Goal: Task Accomplishment & Management: Use online tool/utility

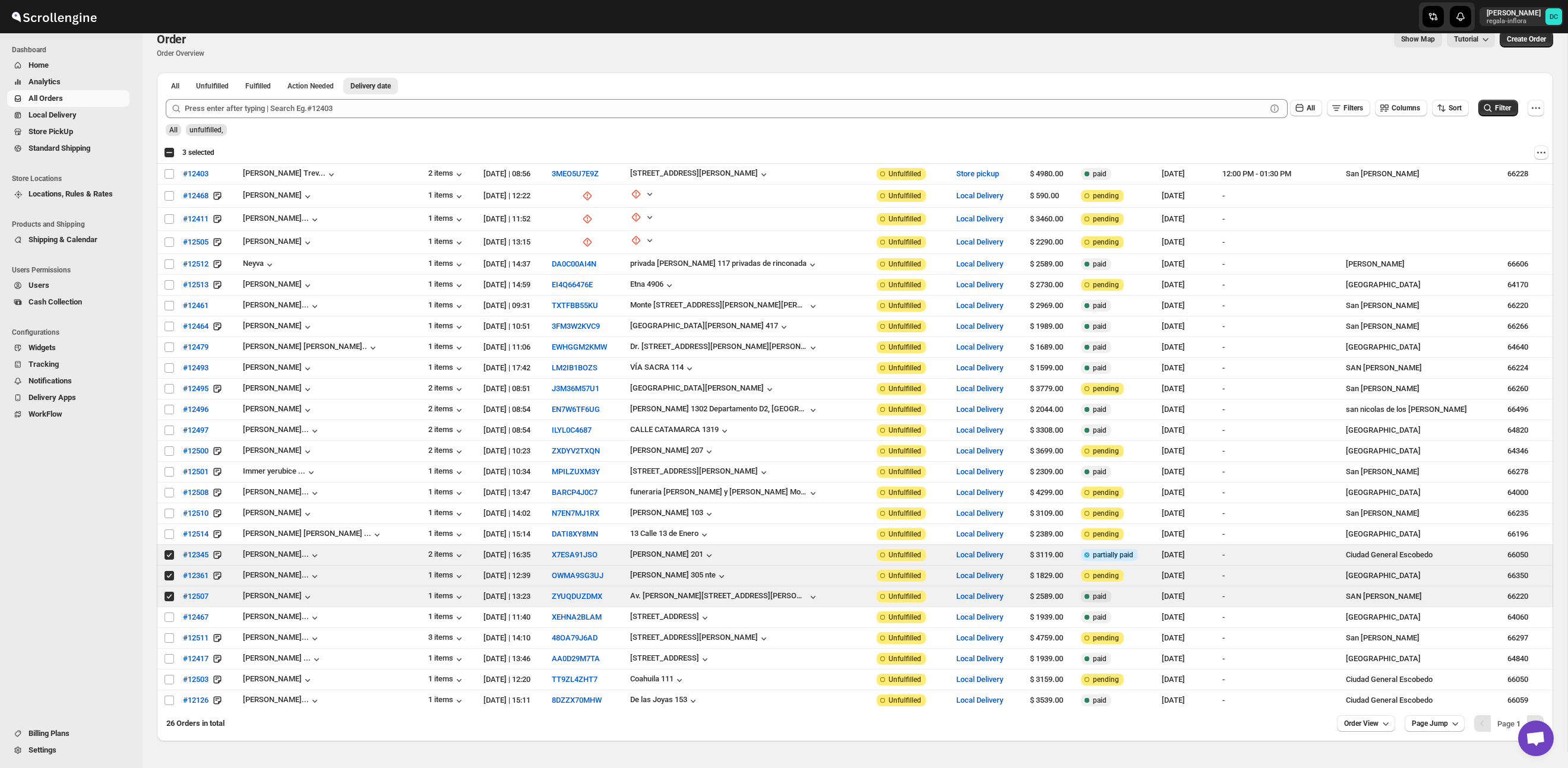
scroll to position [16, 0]
click at [170, 154] on div "Select all 26 orders 3 selected" at bounding box center [190, 152] width 51 height 11
checkbox input "true"
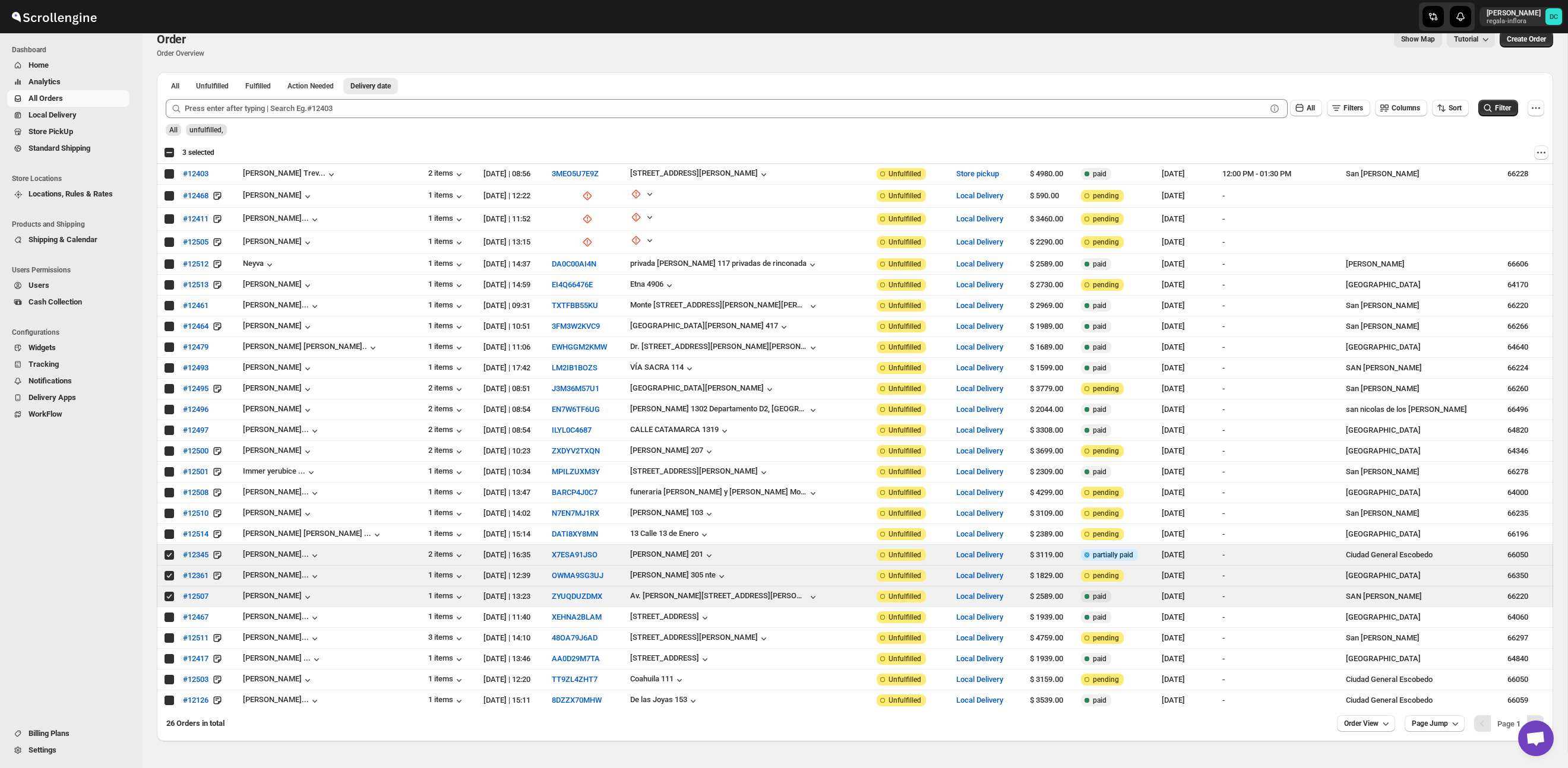
checkbox input "true"
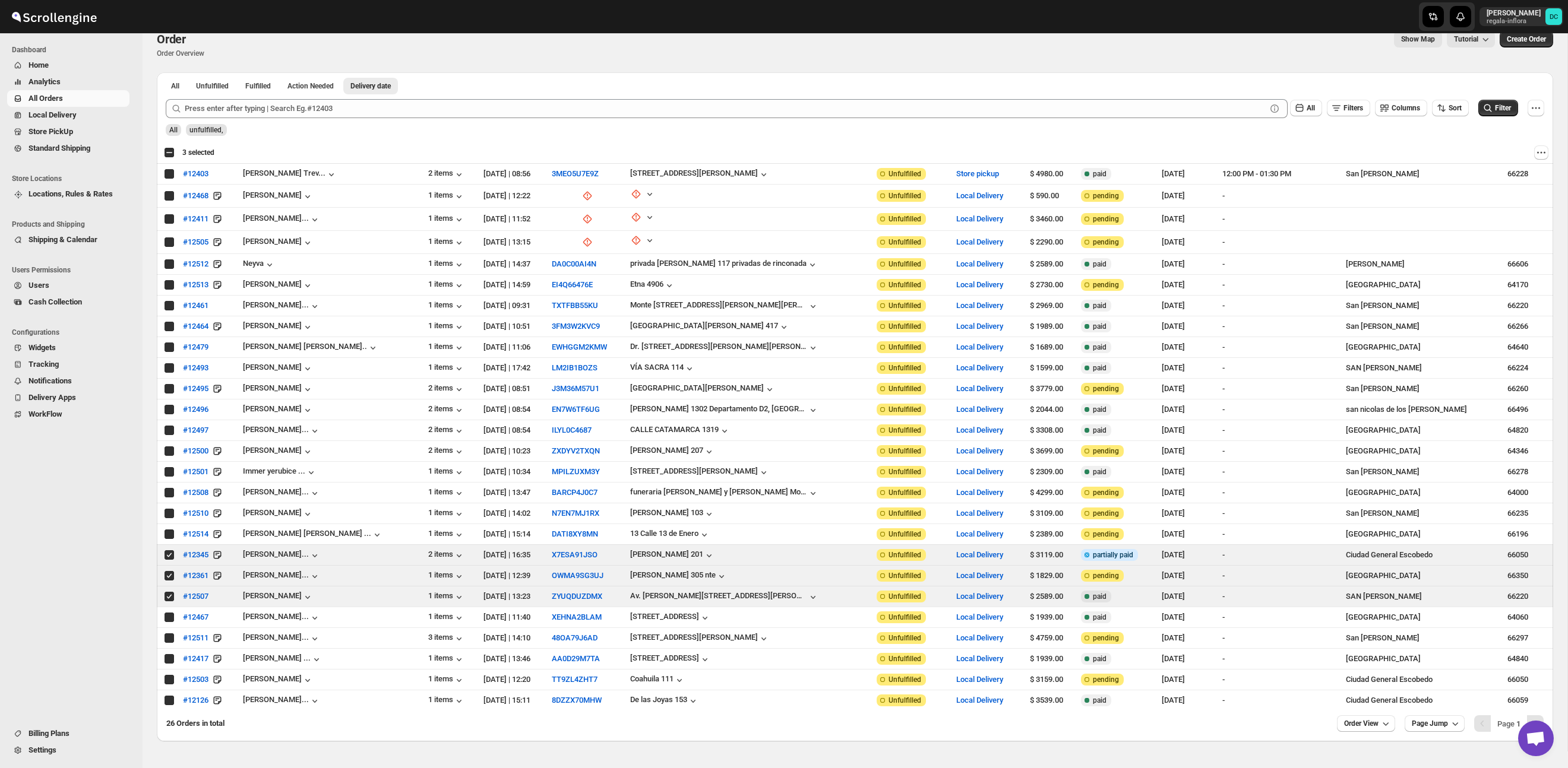
checkbox input "true"
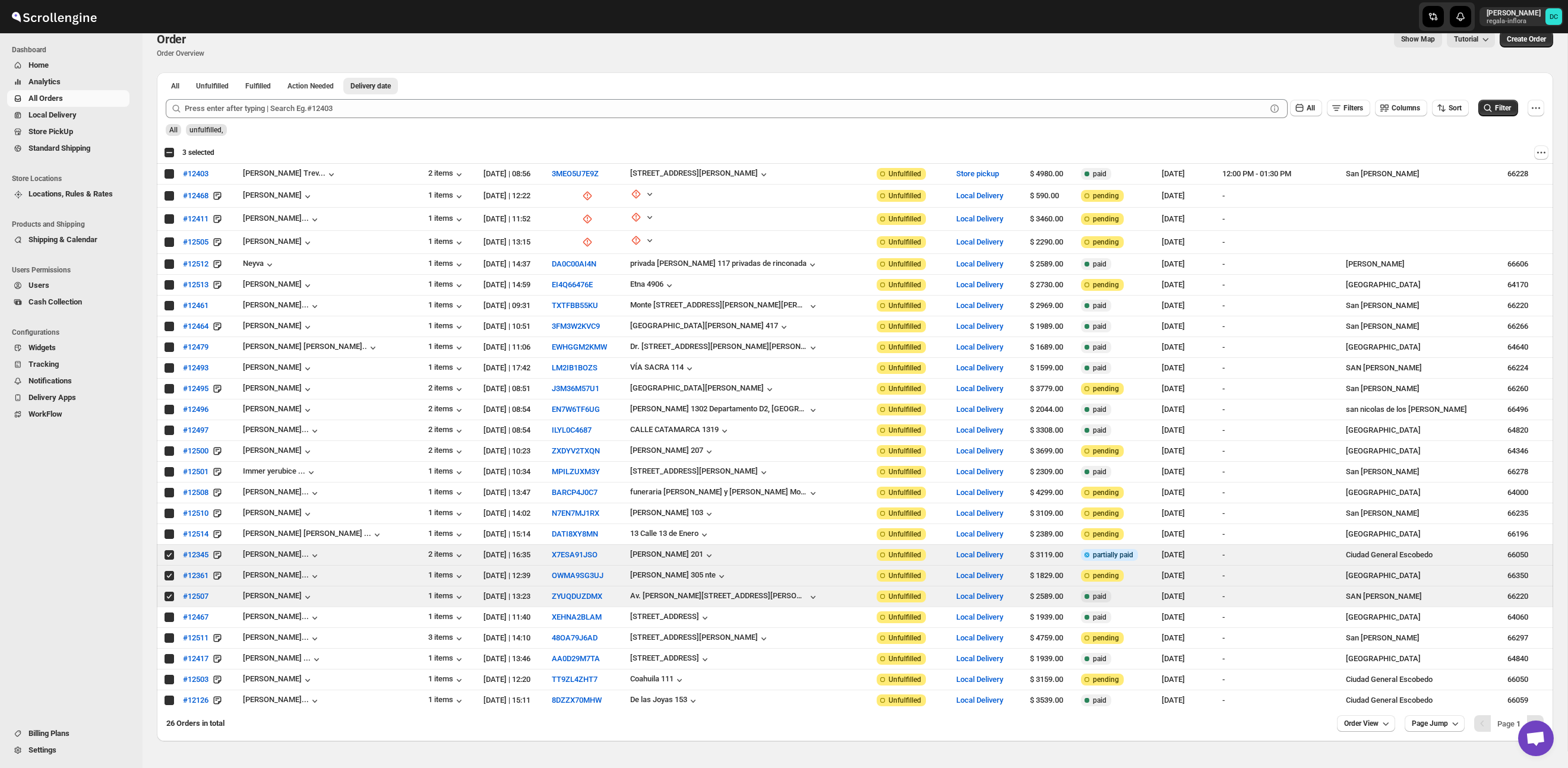
checkbox input "true"
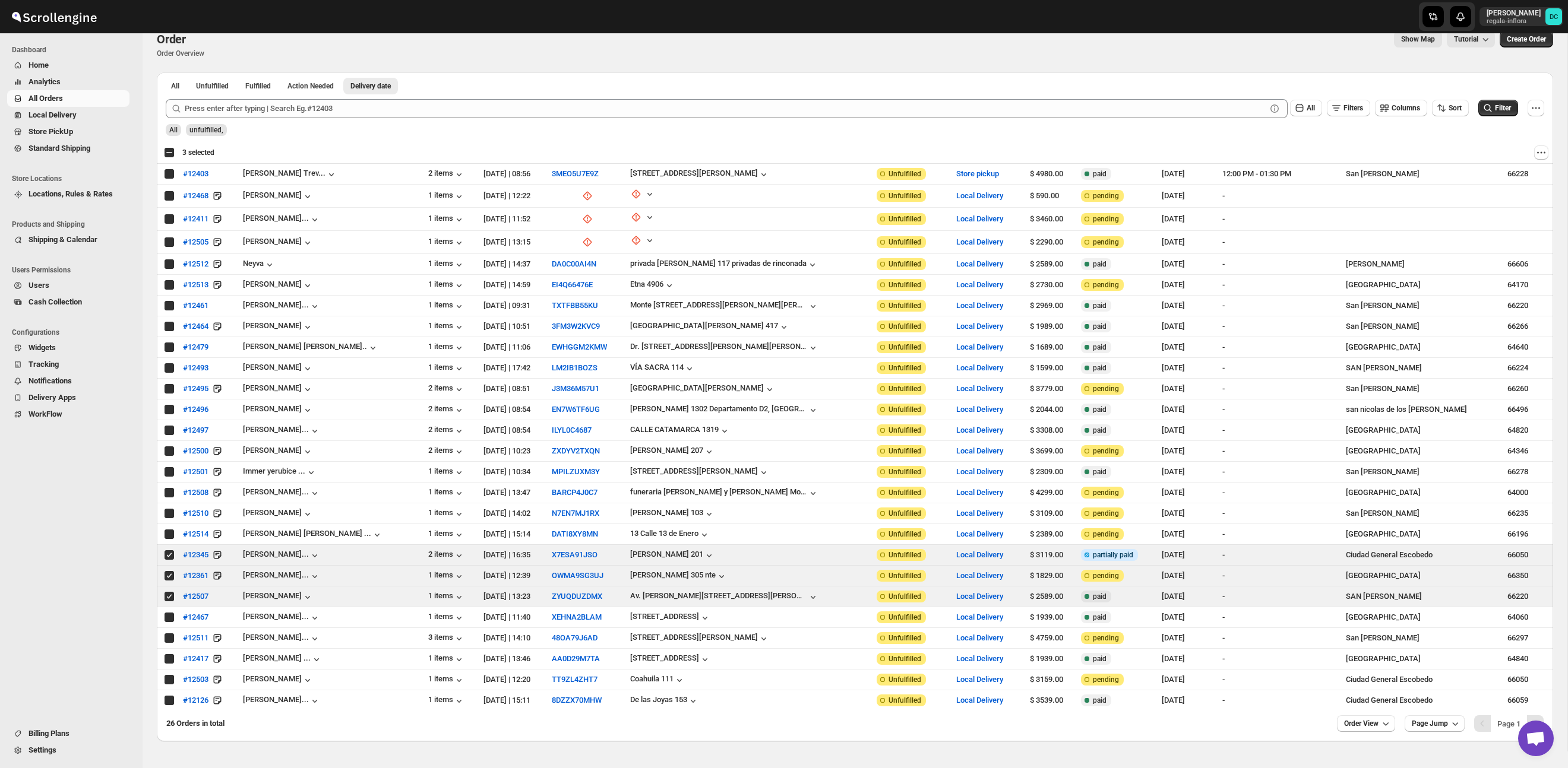
checkbox input "true"
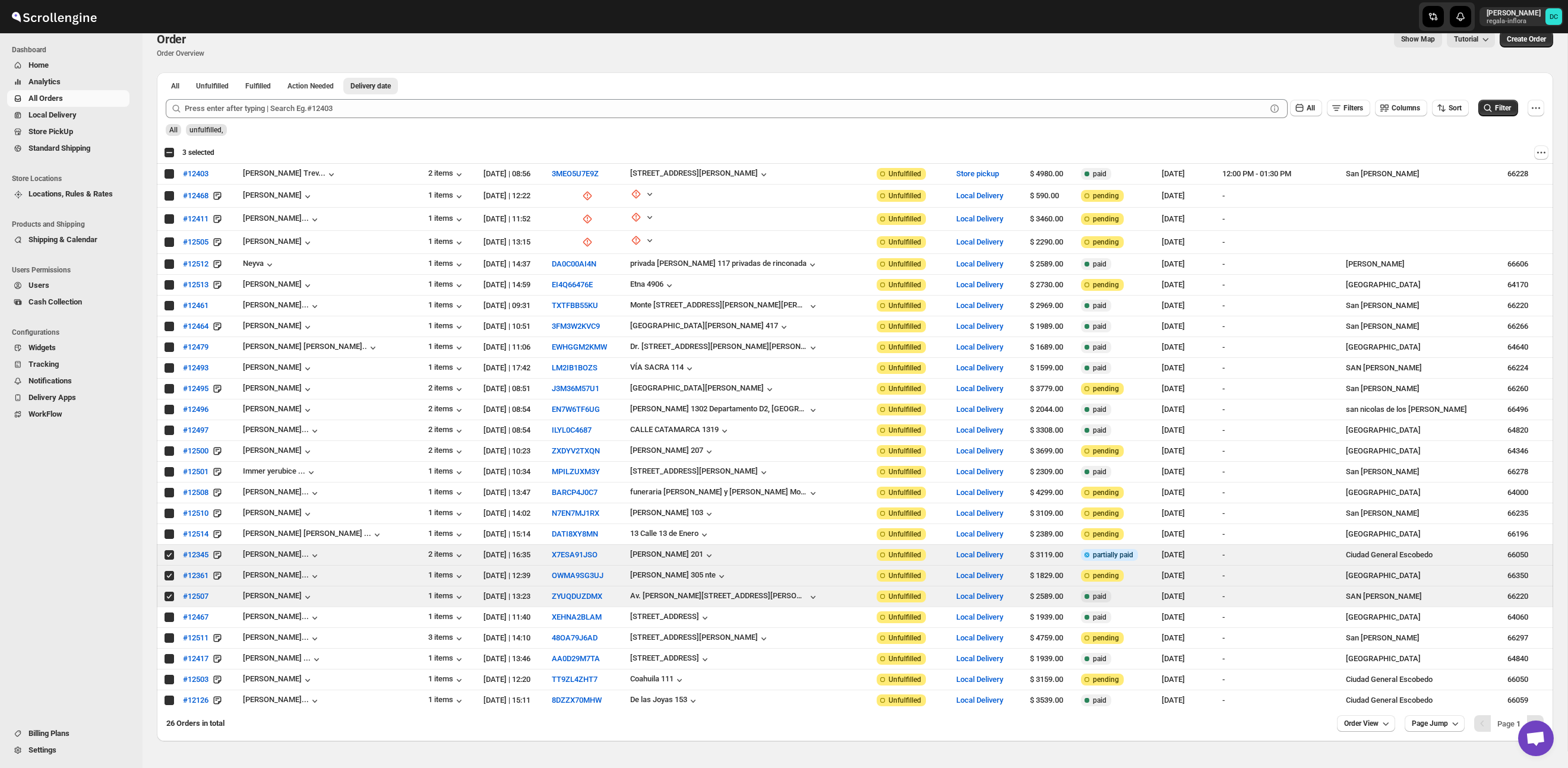
checkbox input "true"
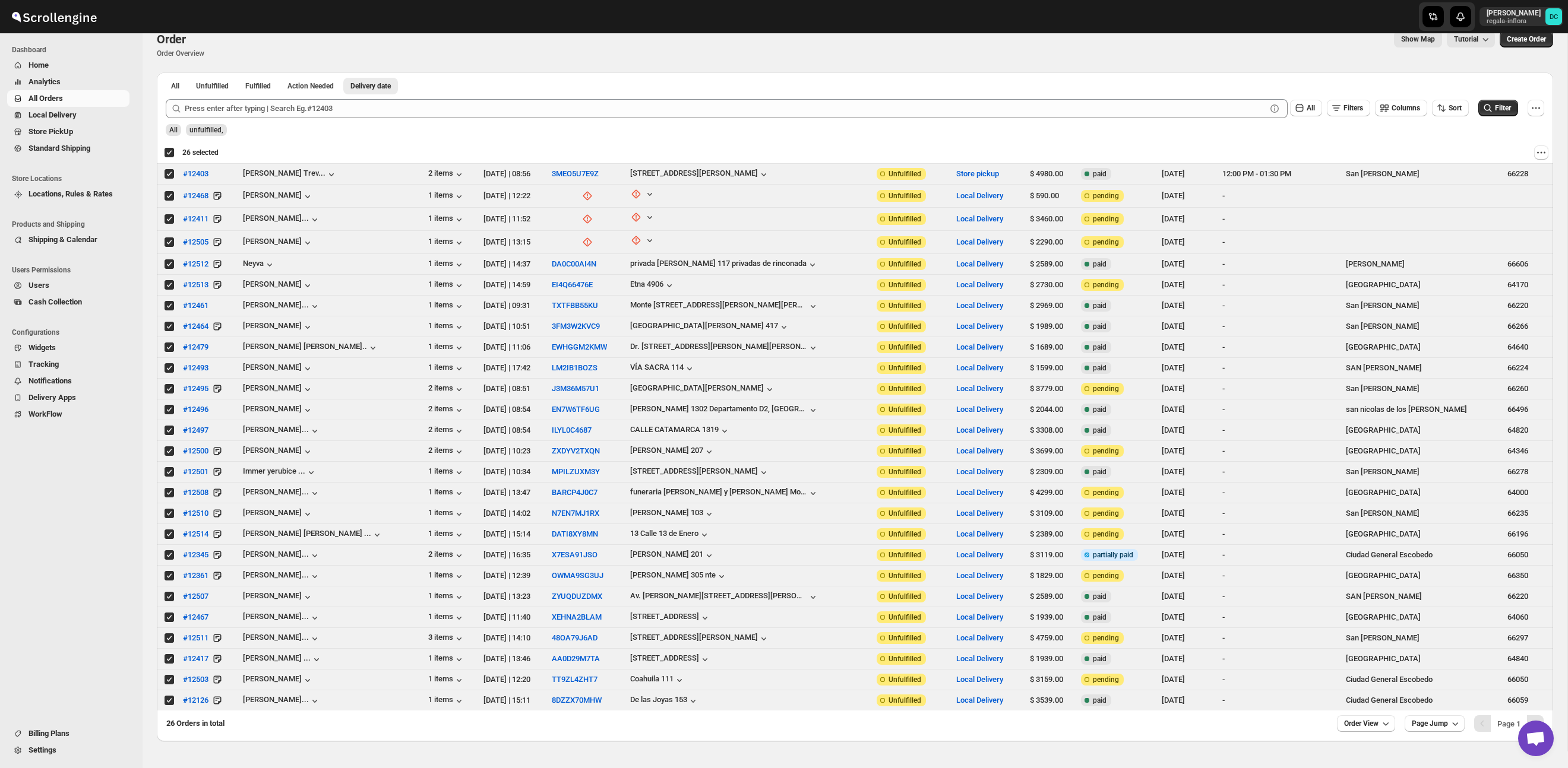
click at [168, 152] on div "Deselect all 26 orders 26 selected" at bounding box center [191, 152] width 54 height 11
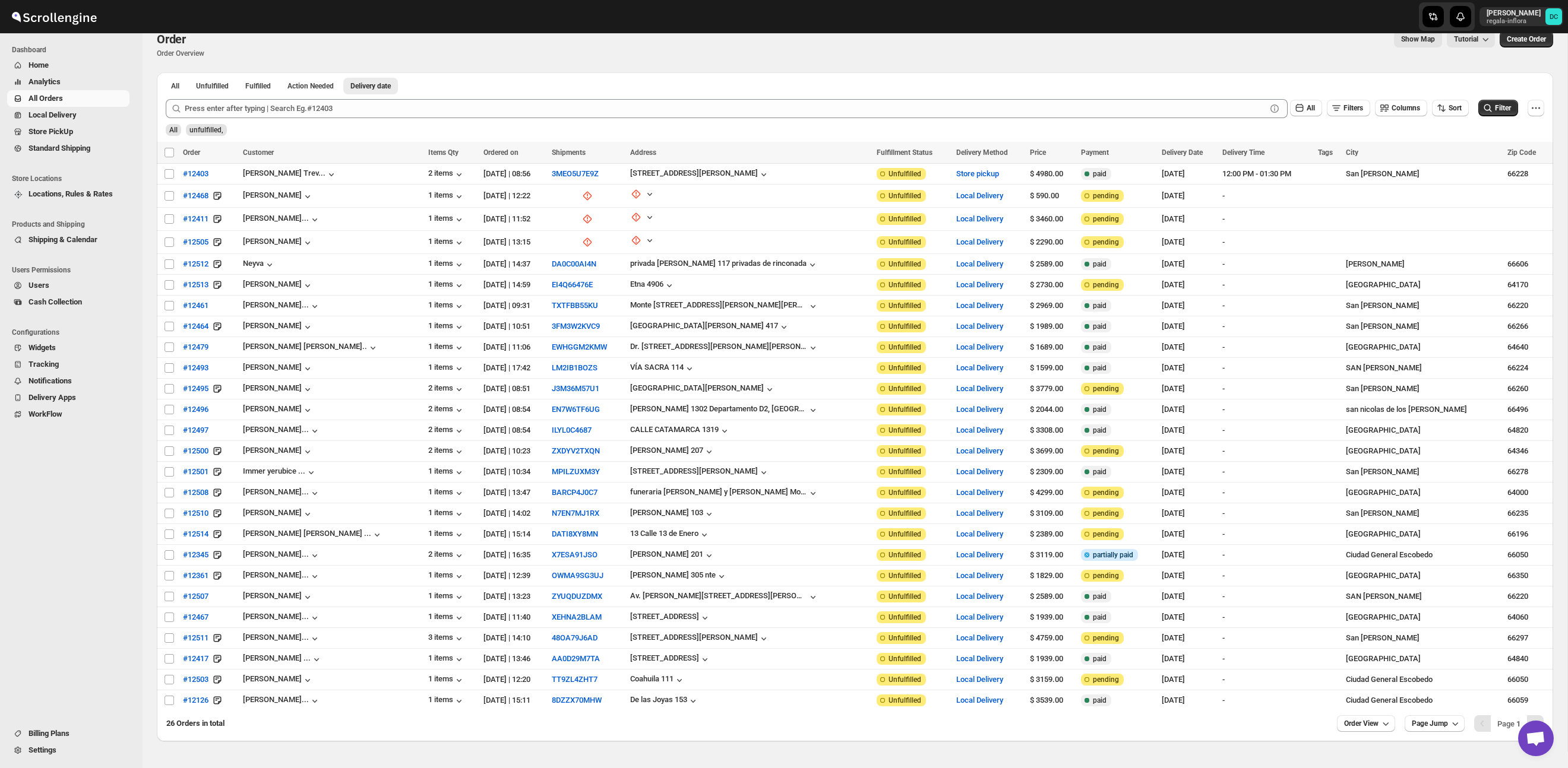
click at [170, 151] on div "Select all 26 orders 26 selected" at bounding box center [191, 152] width 54 height 11
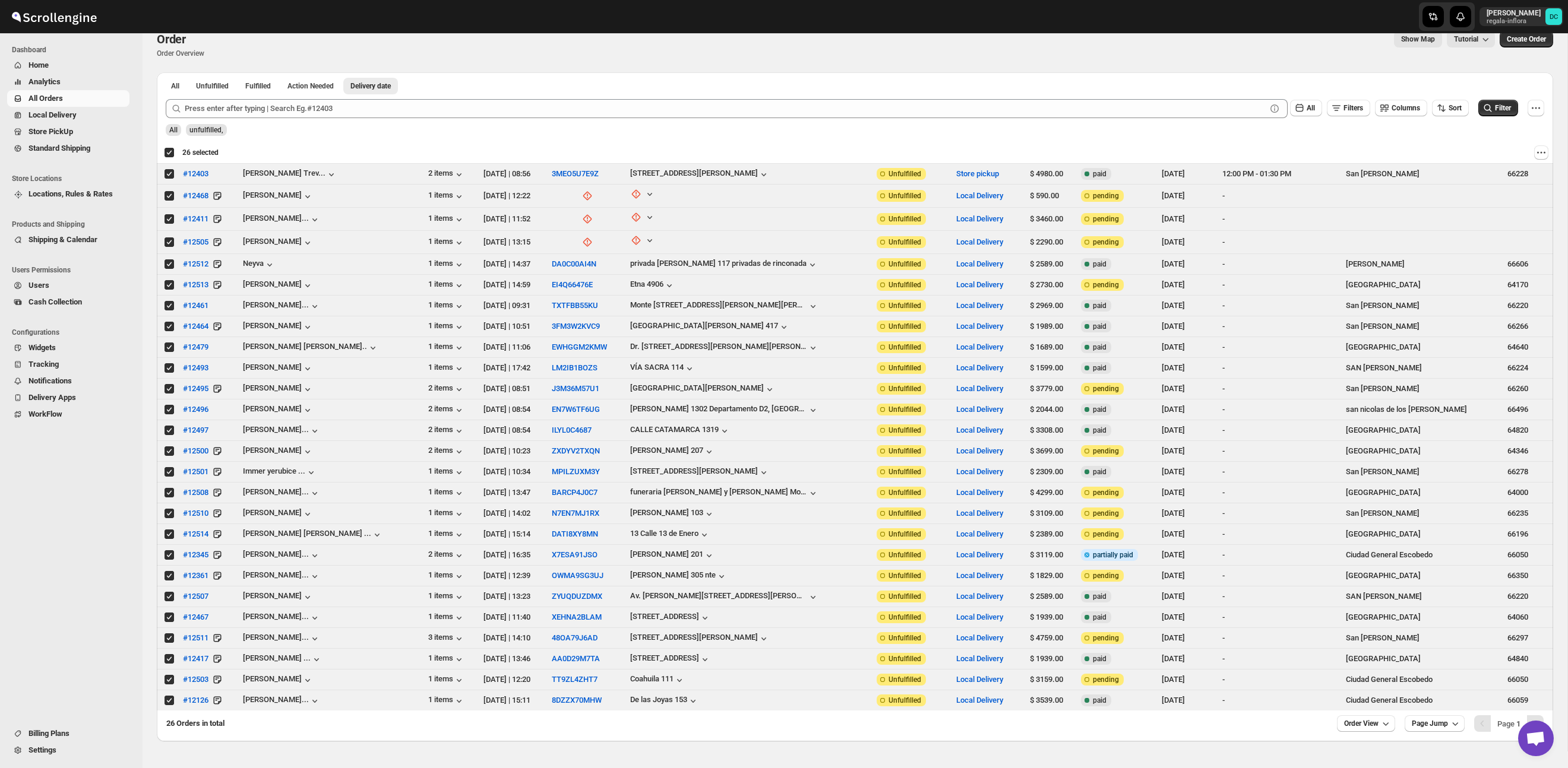
checkbox input "true"
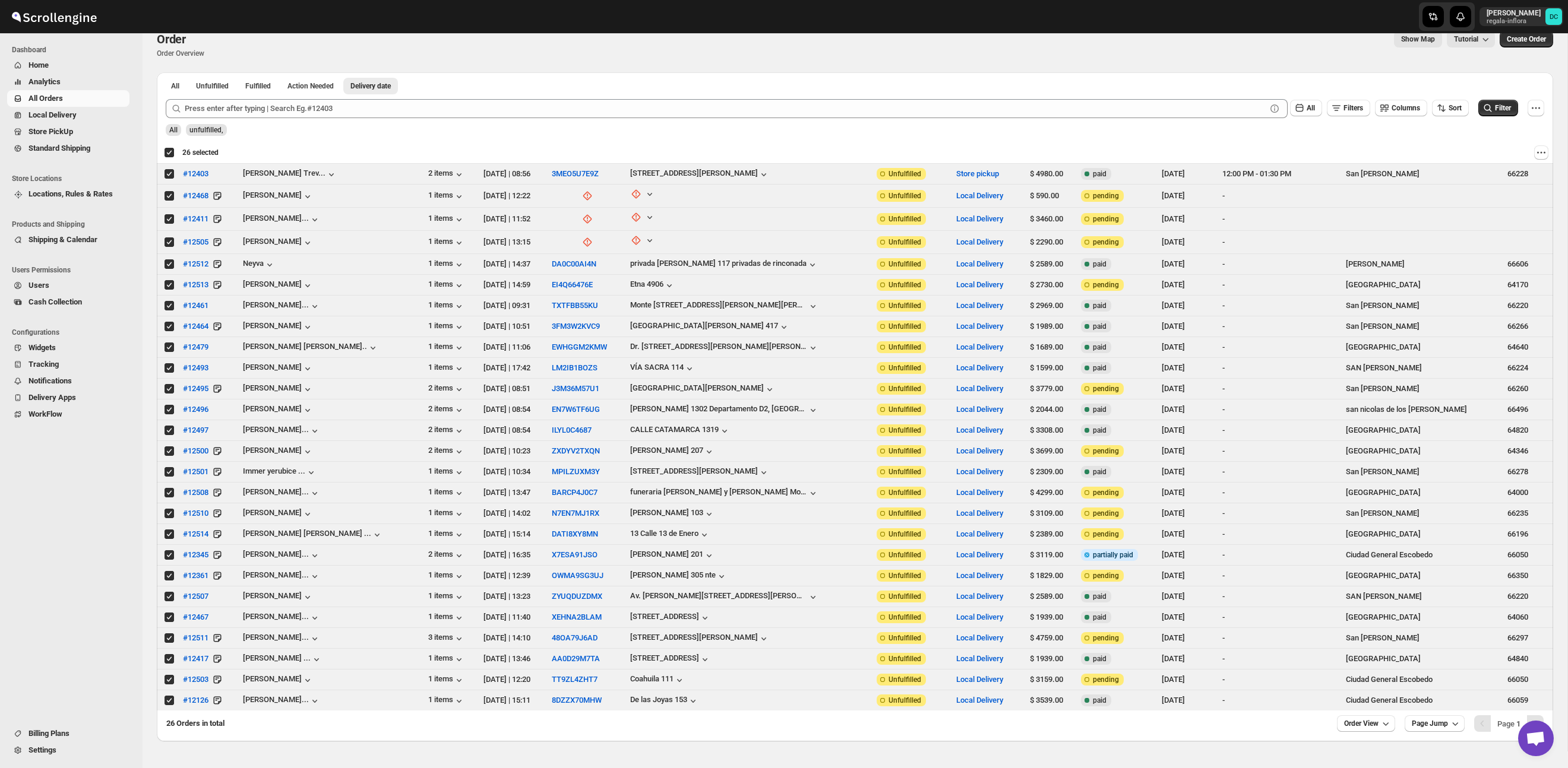
checkbox input "true"
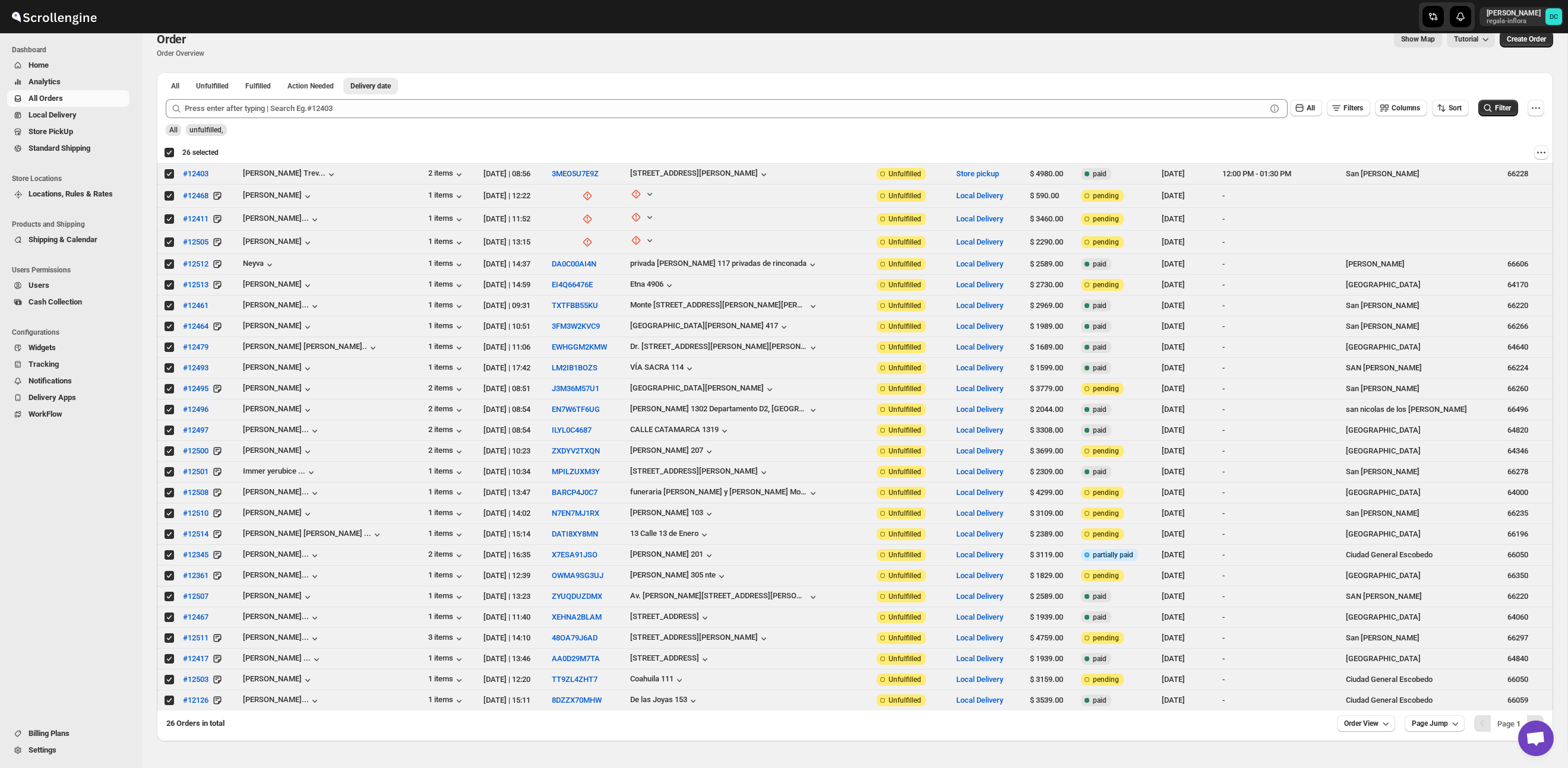
checkbox input "true"
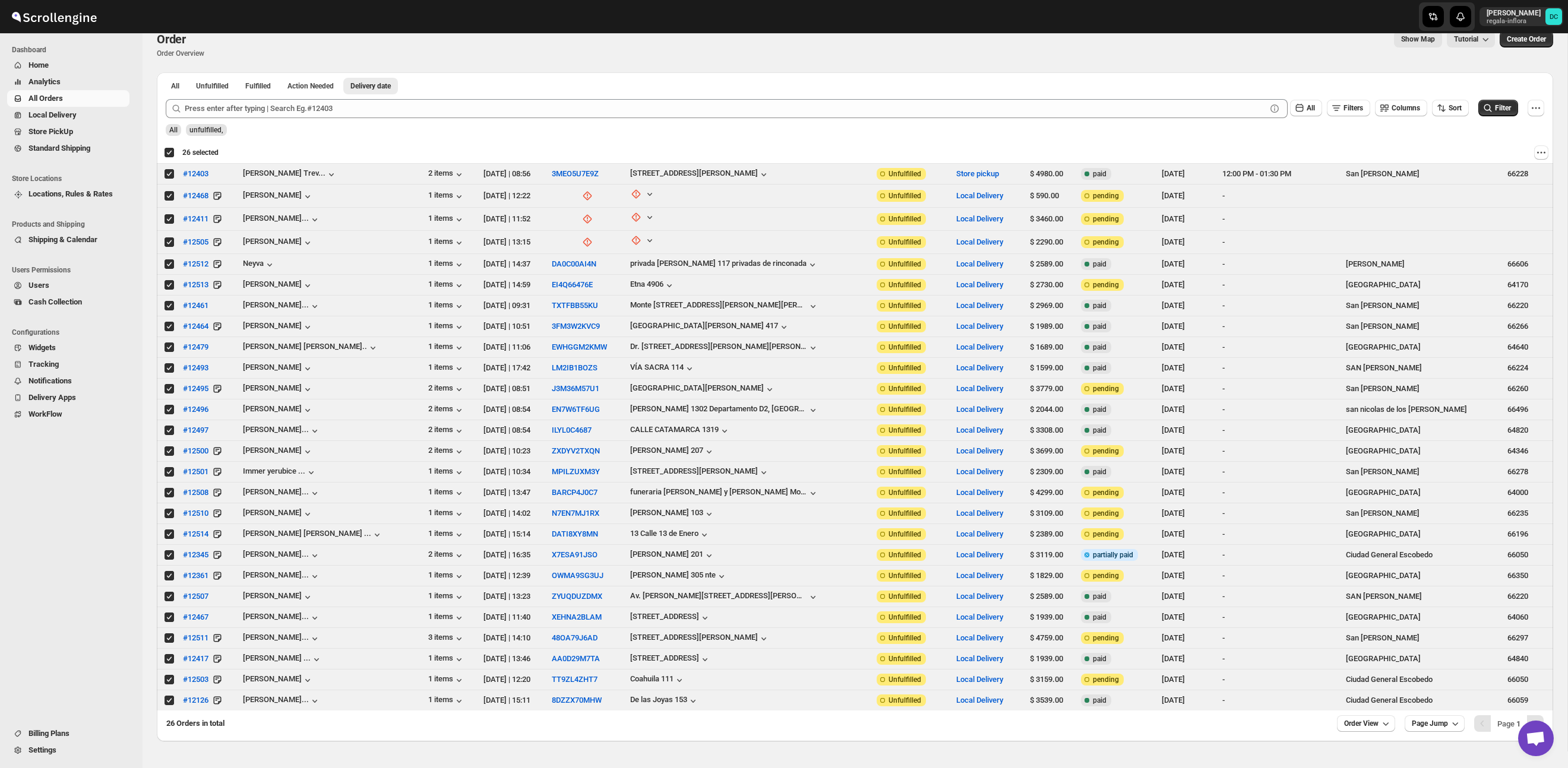
checkbox input "true"
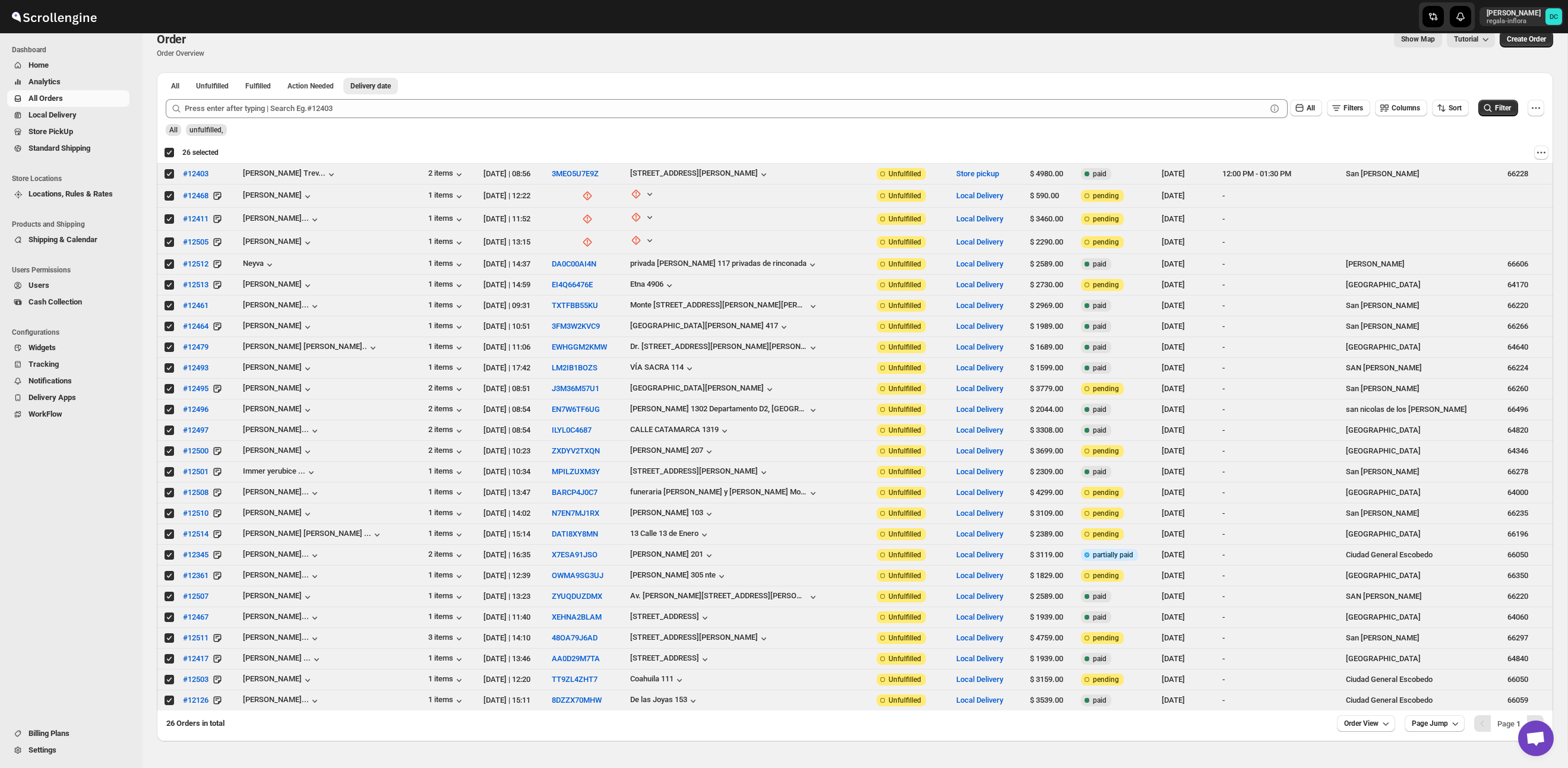
checkbox input "true"
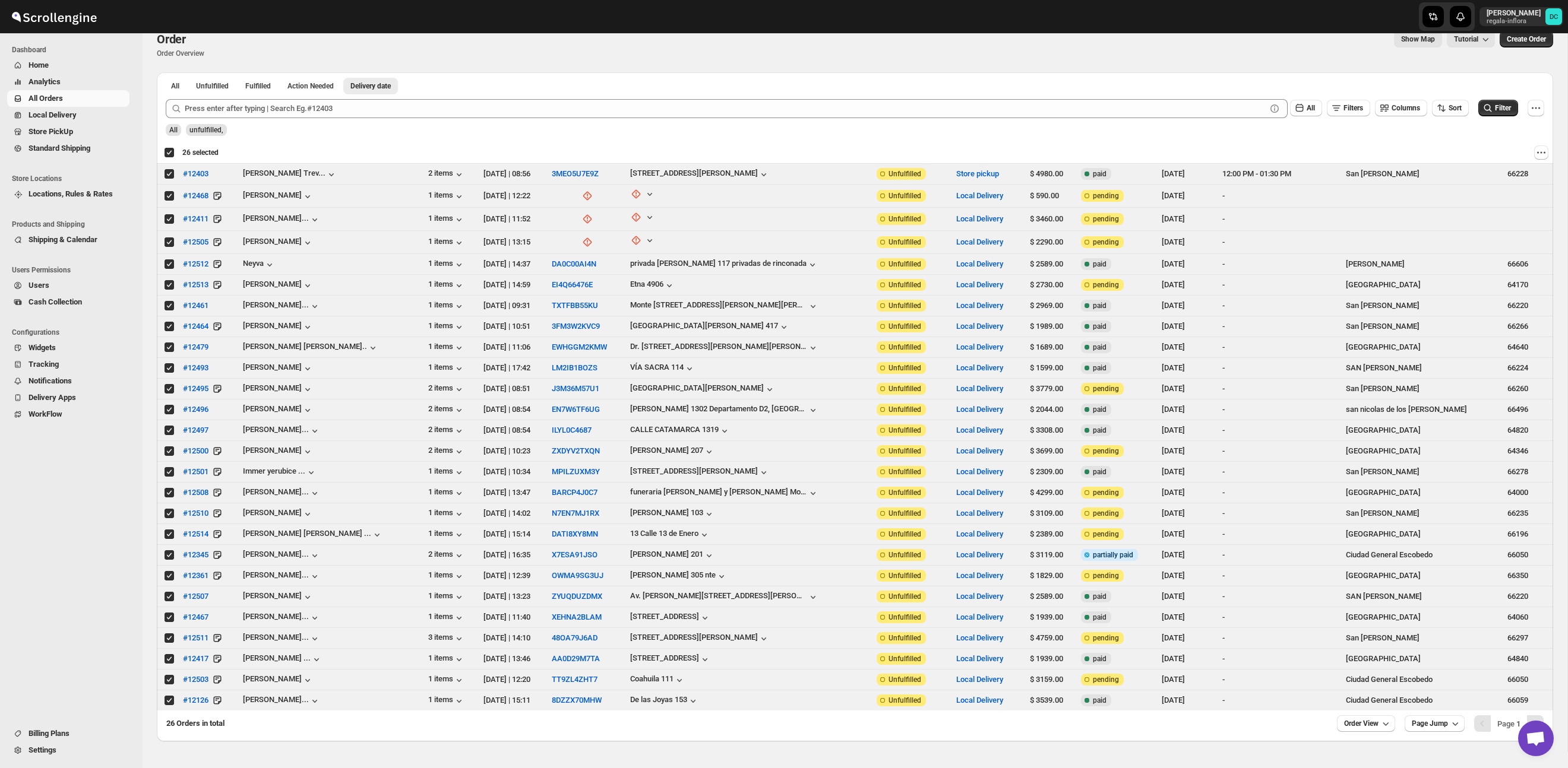
checkbox input "true"
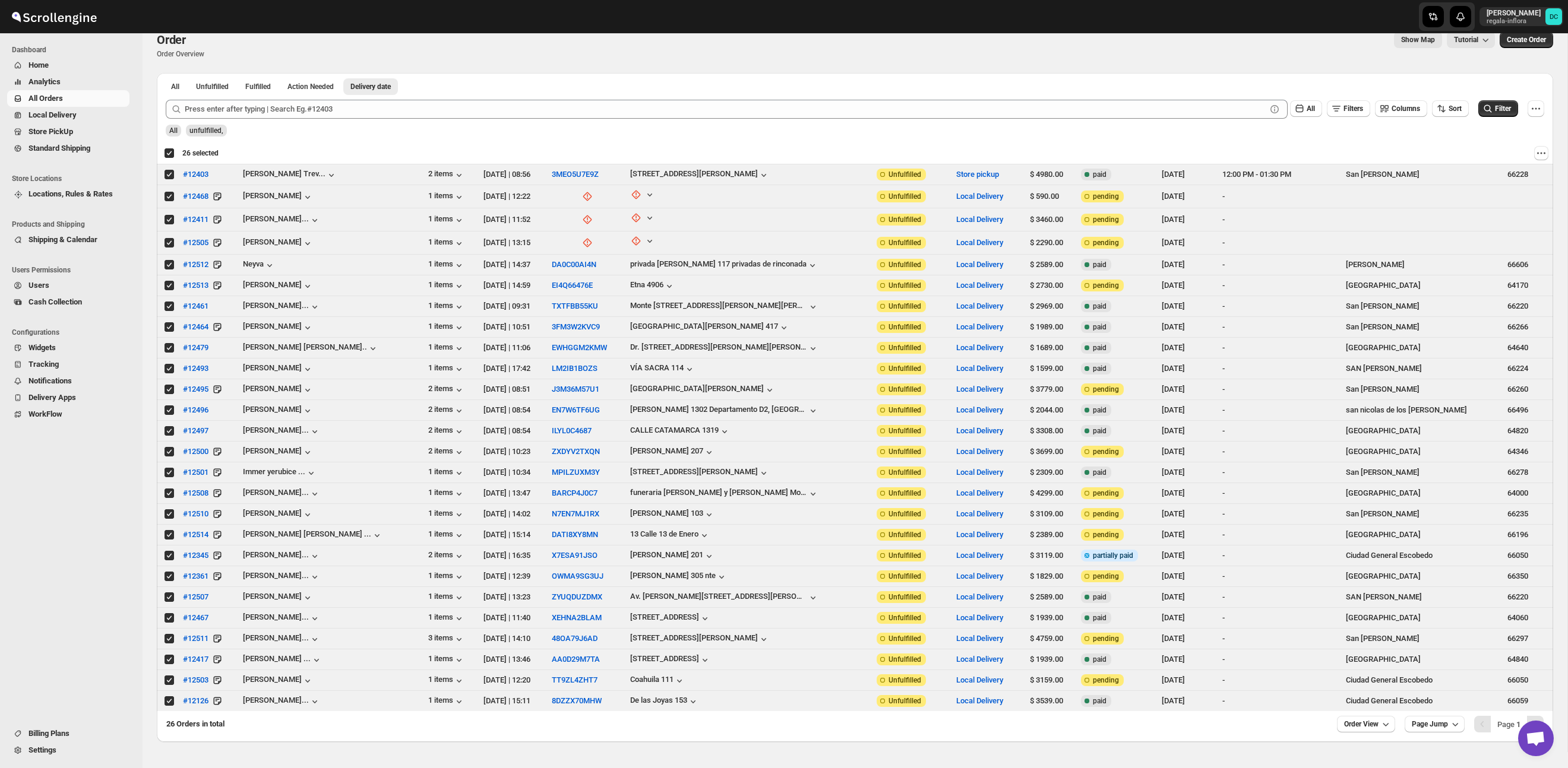
click at [169, 154] on div "Deselect all 26 orders 26 selected" at bounding box center [191, 153] width 54 height 11
checkbox input "false"
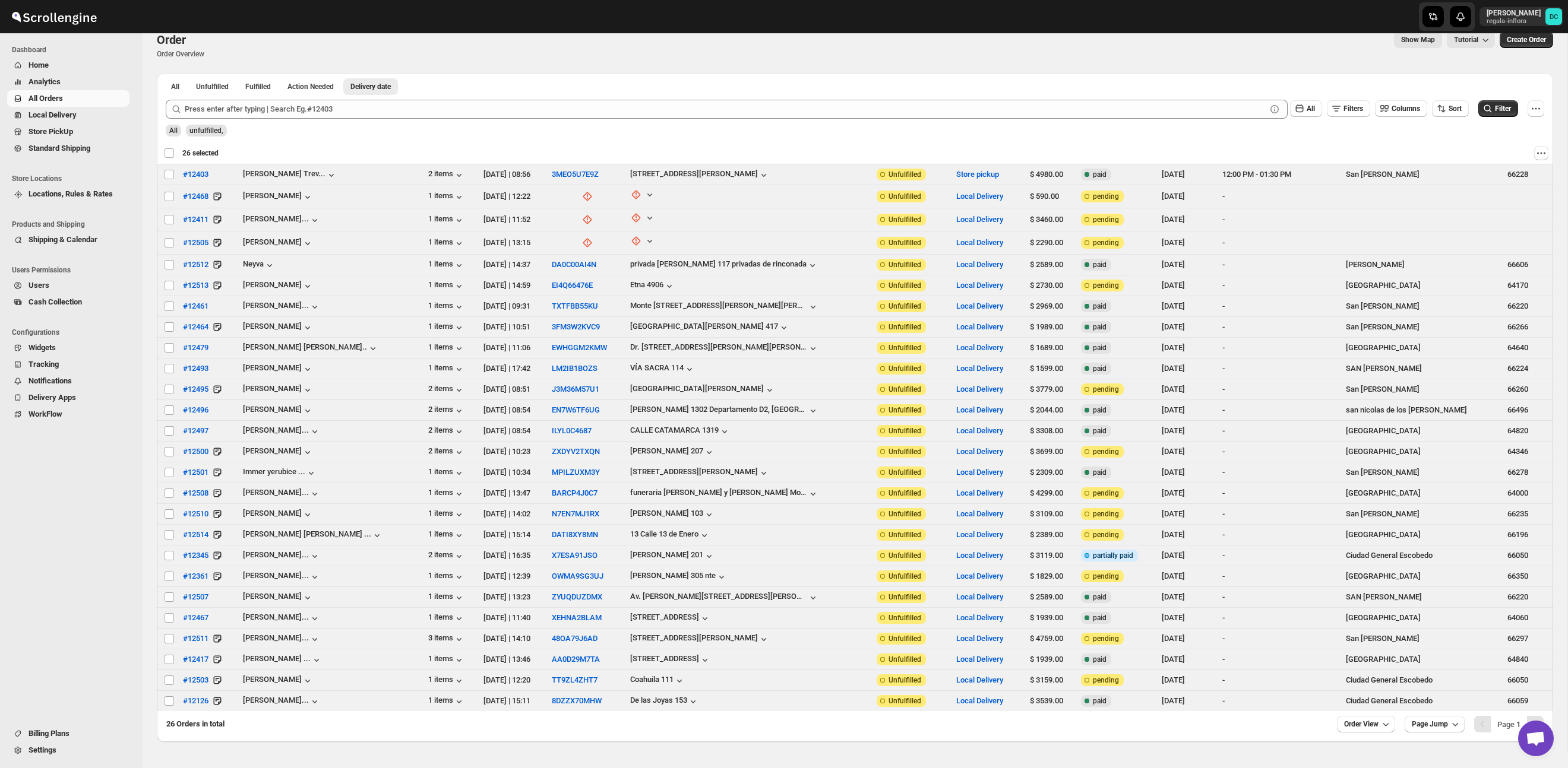
checkbox input "false"
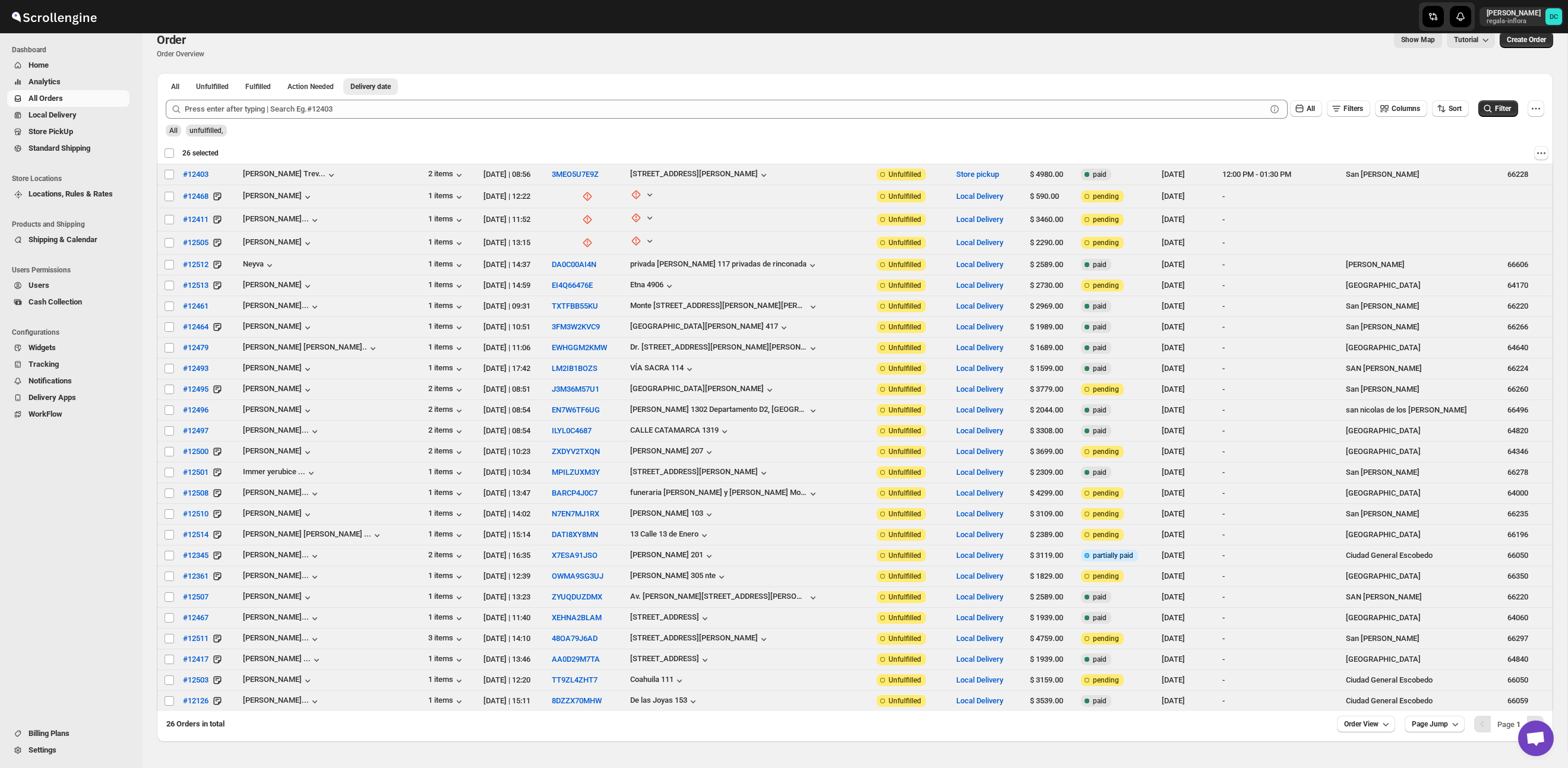
checkbox input "false"
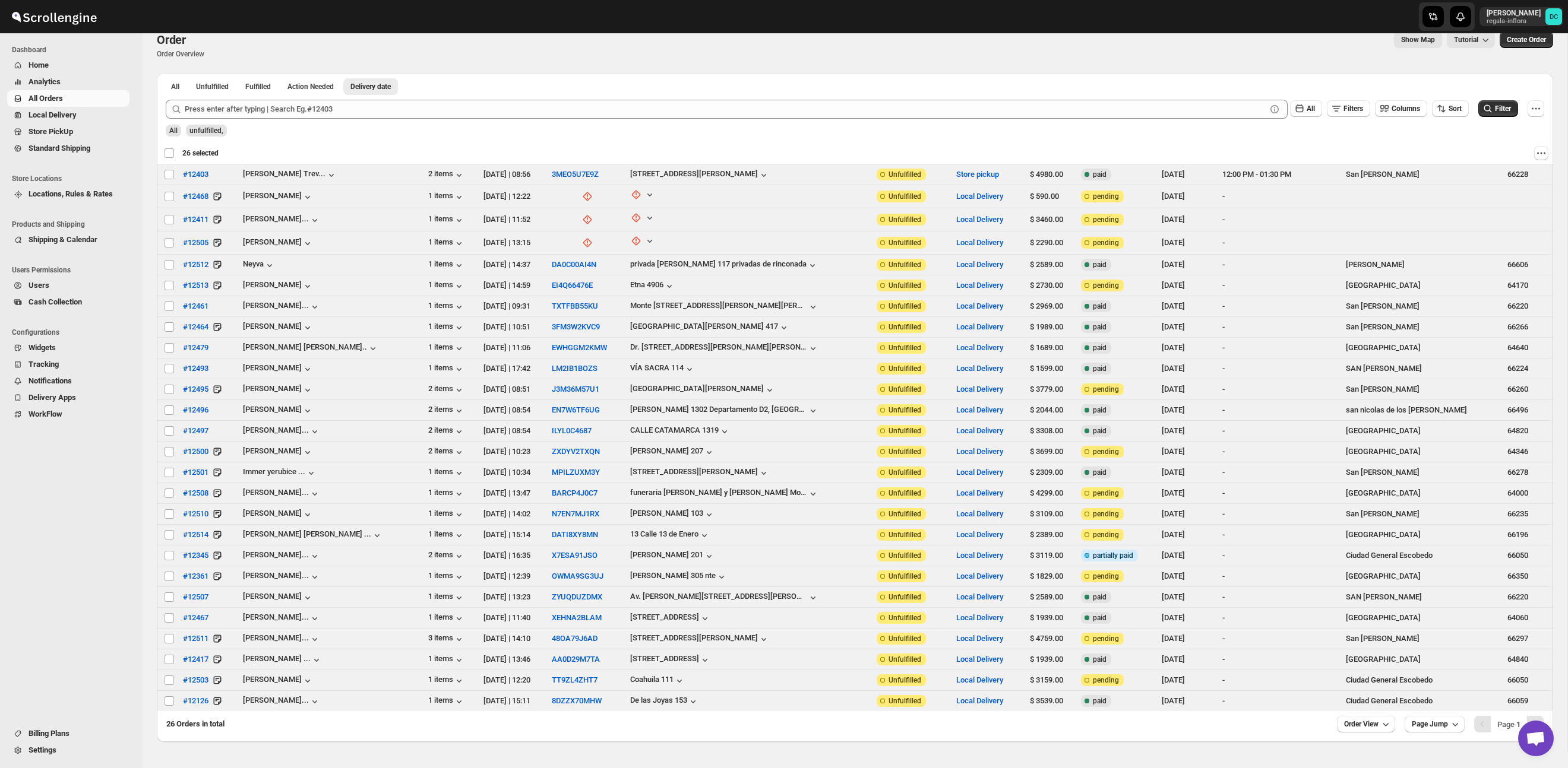
checkbox input "false"
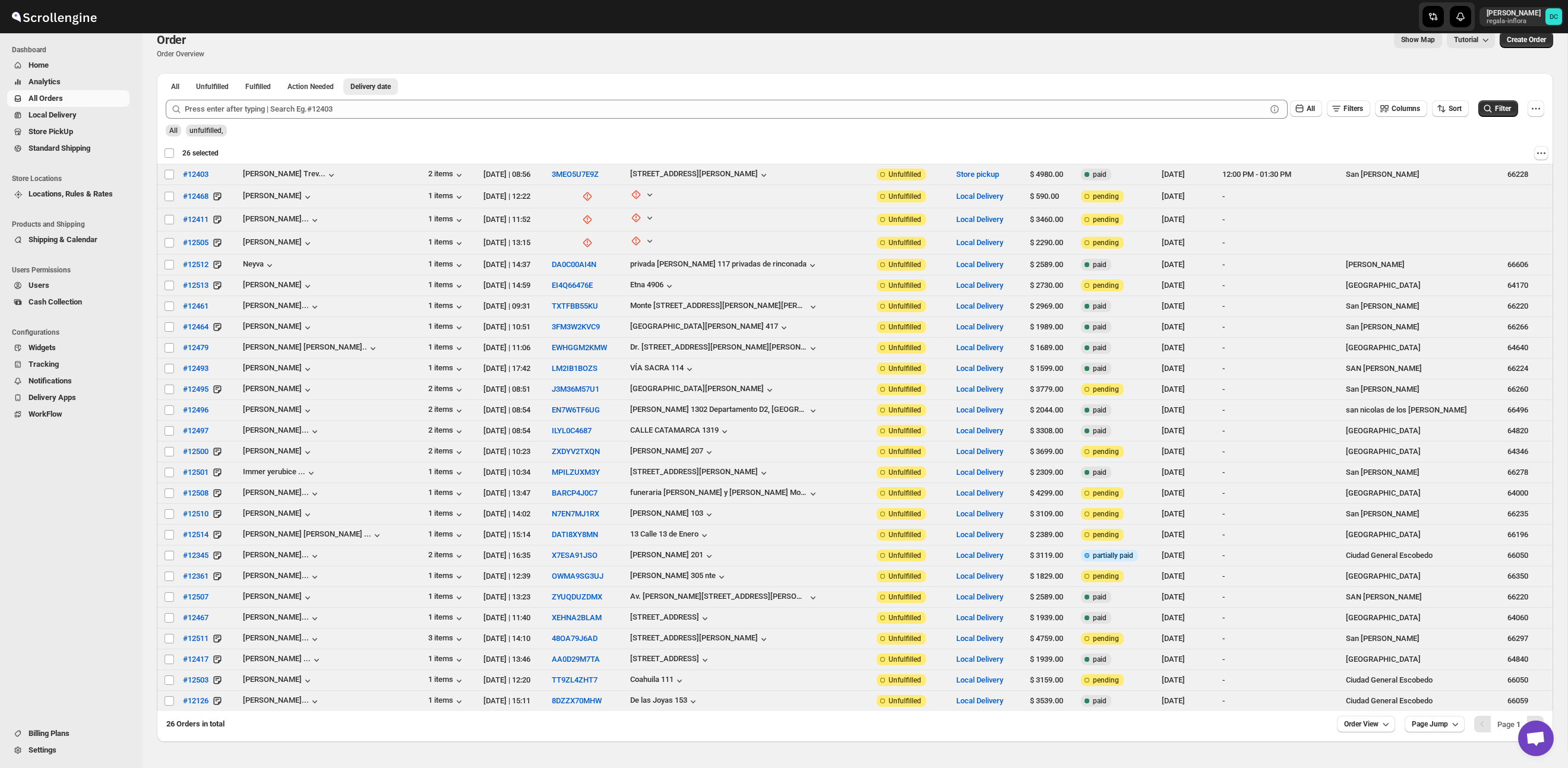
checkbox input "false"
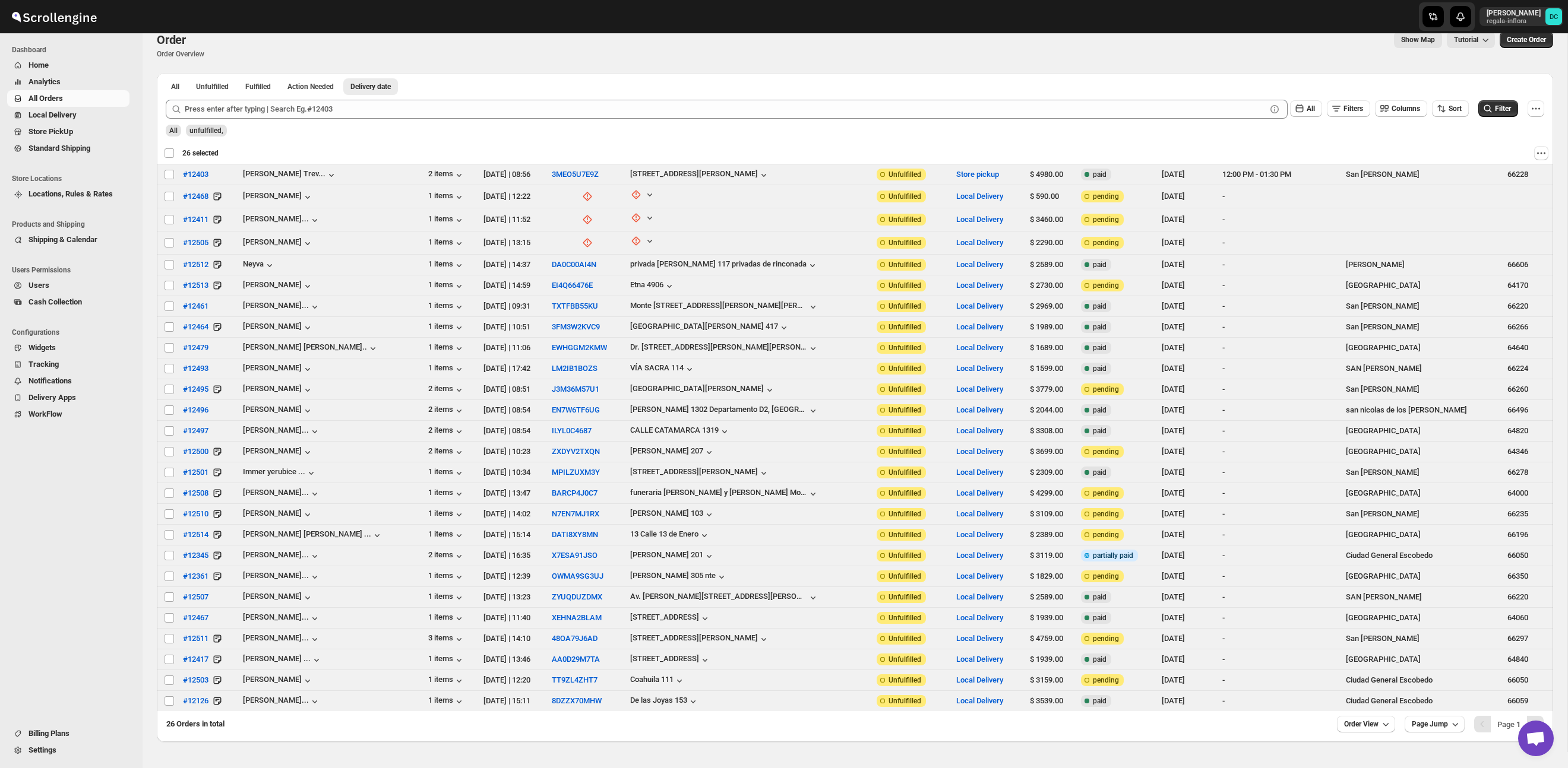
checkbox input "false"
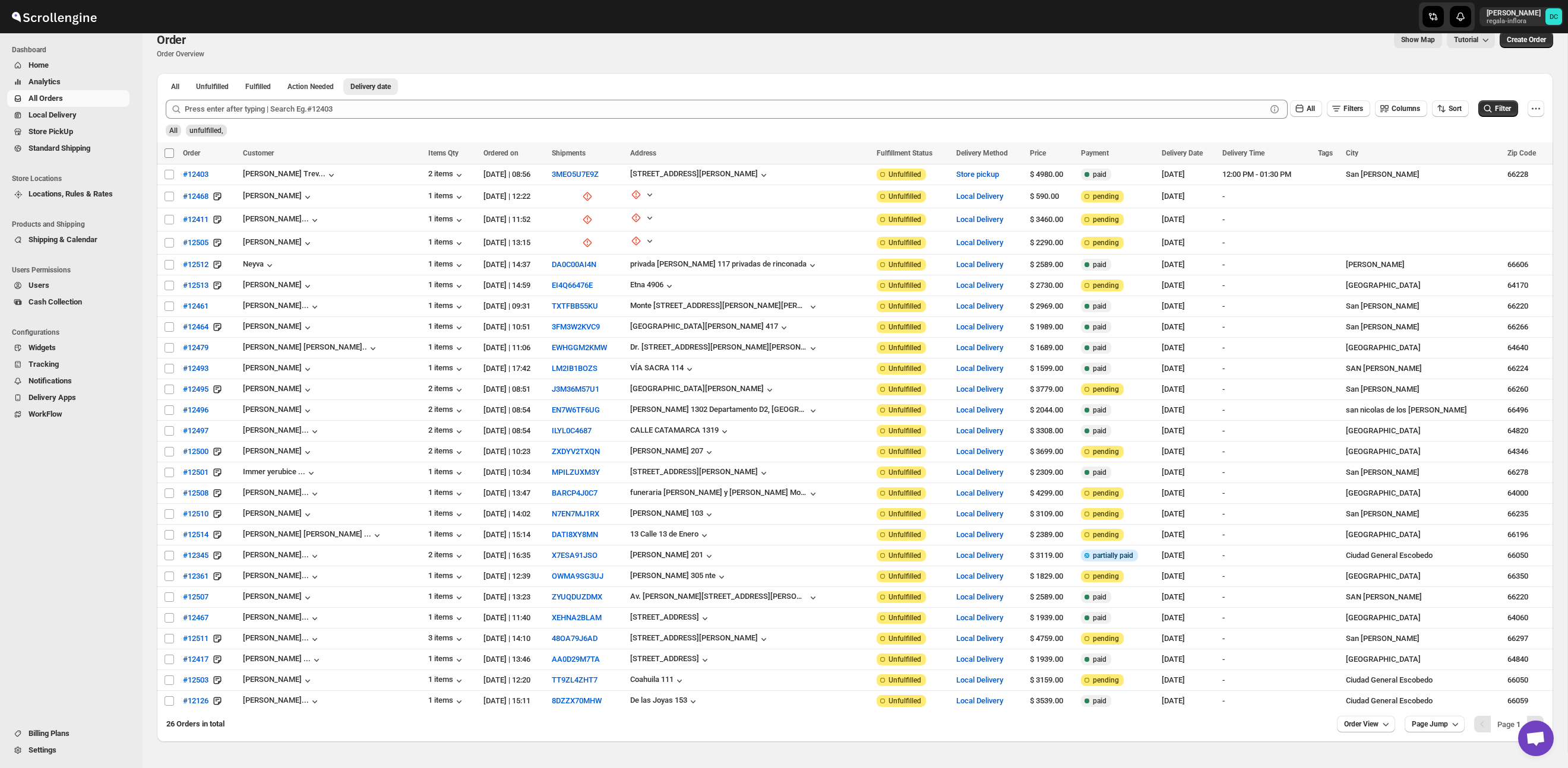
click at [169, 154] on input "Select all orders" at bounding box center [169, 153] width 9 height 9
checkbox input "true"
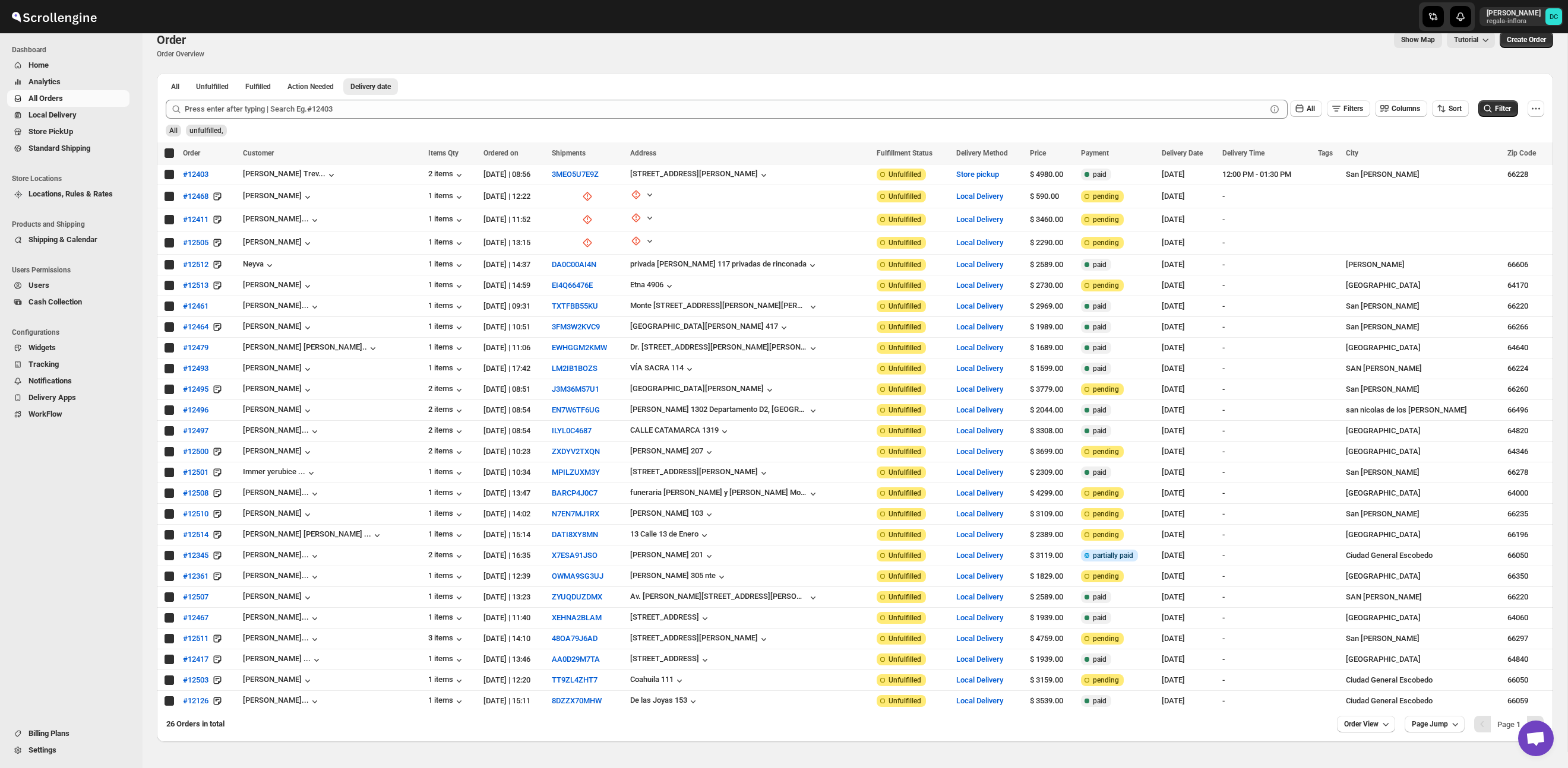
checkbox input "true"
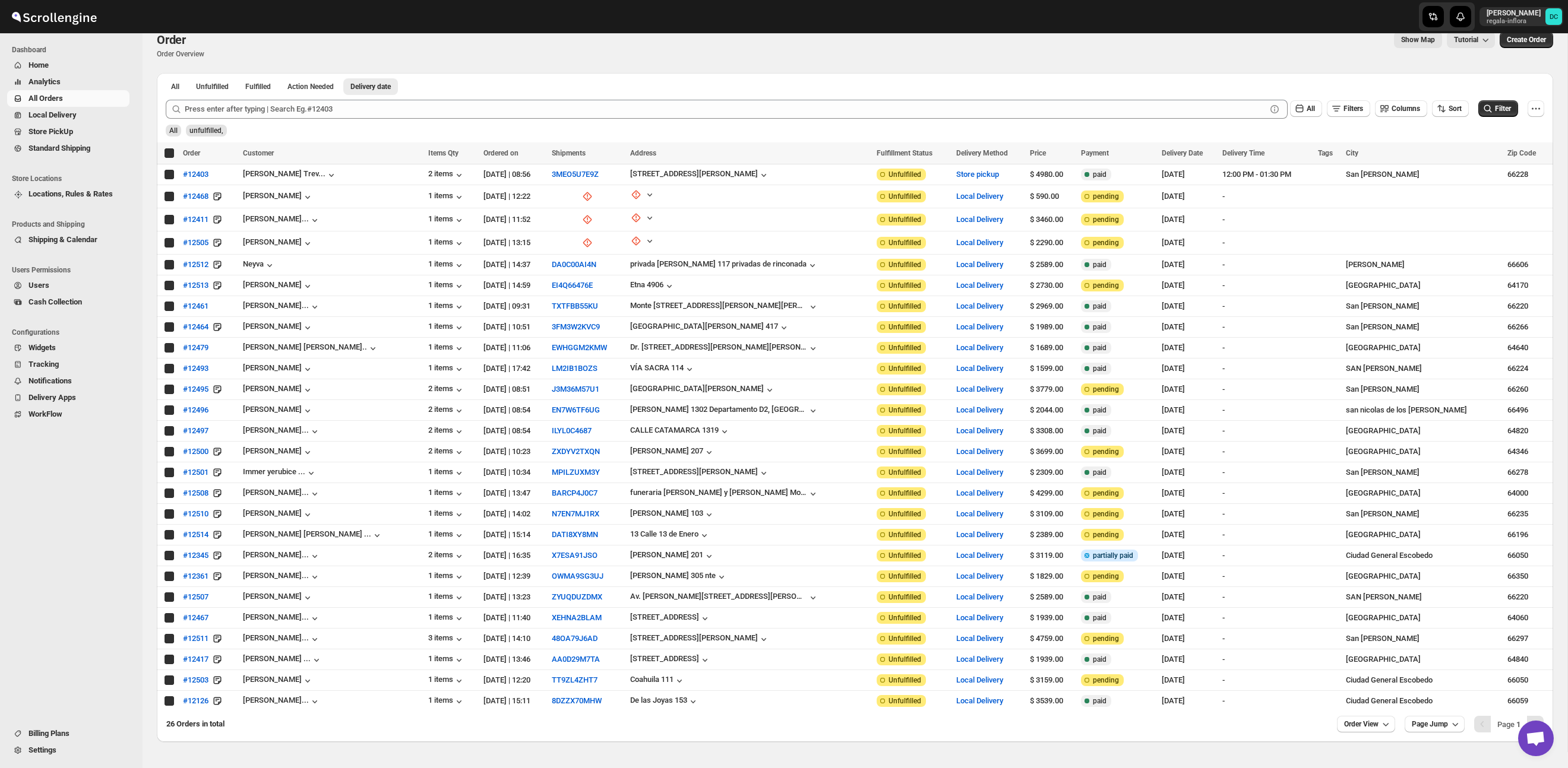
checkbox input "true"
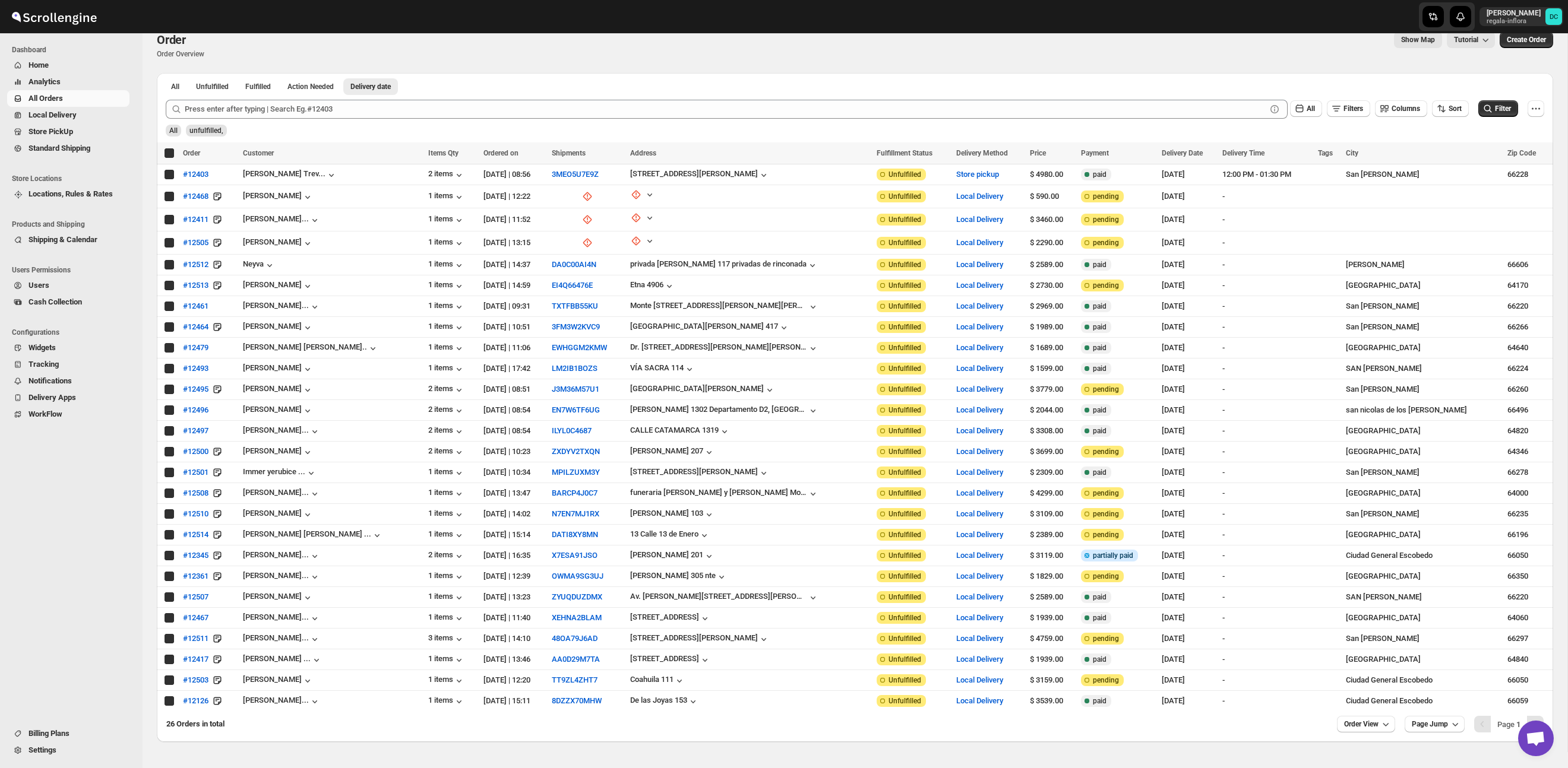
checkbox input "true"
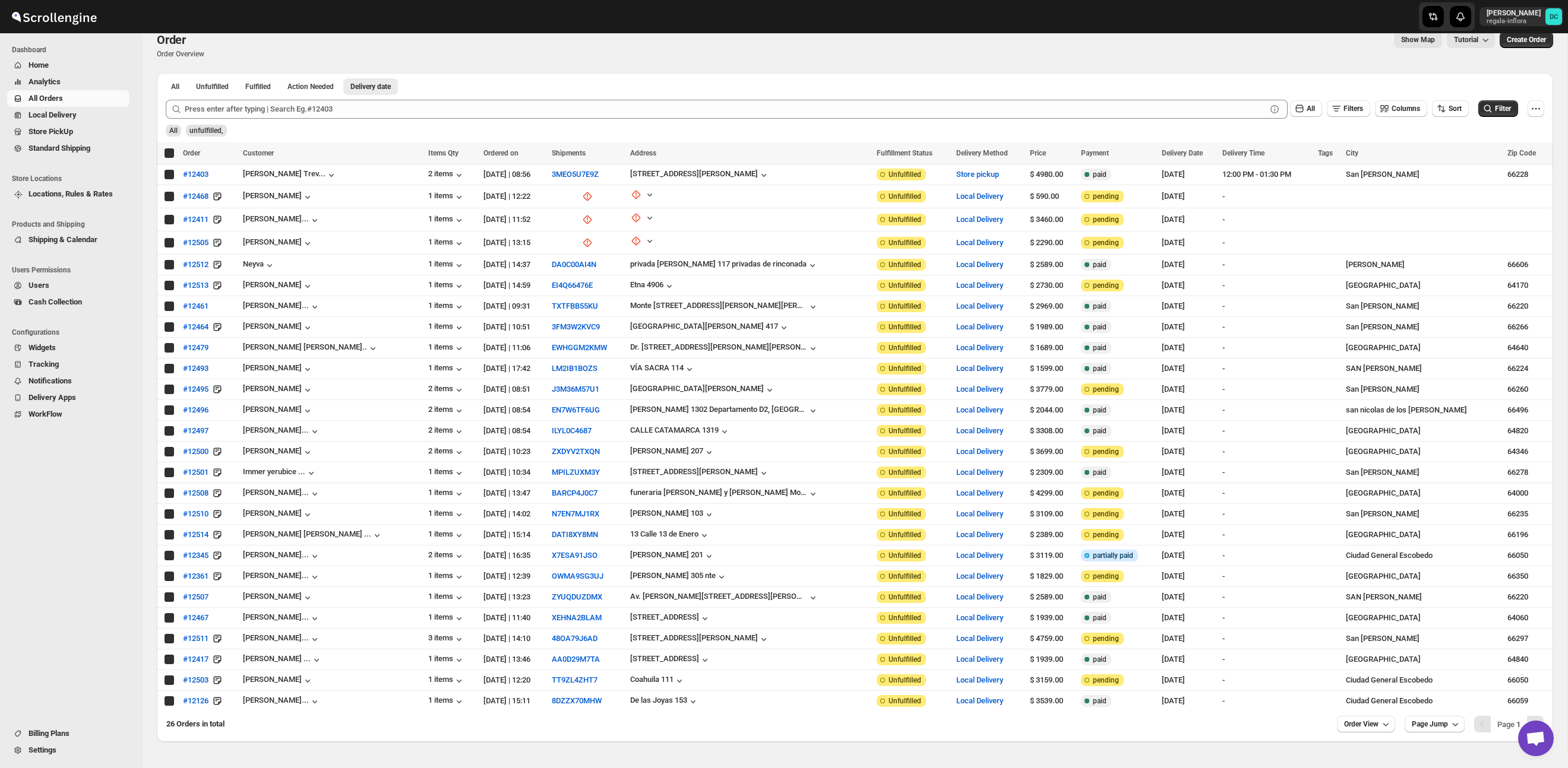
checkbox input "true"
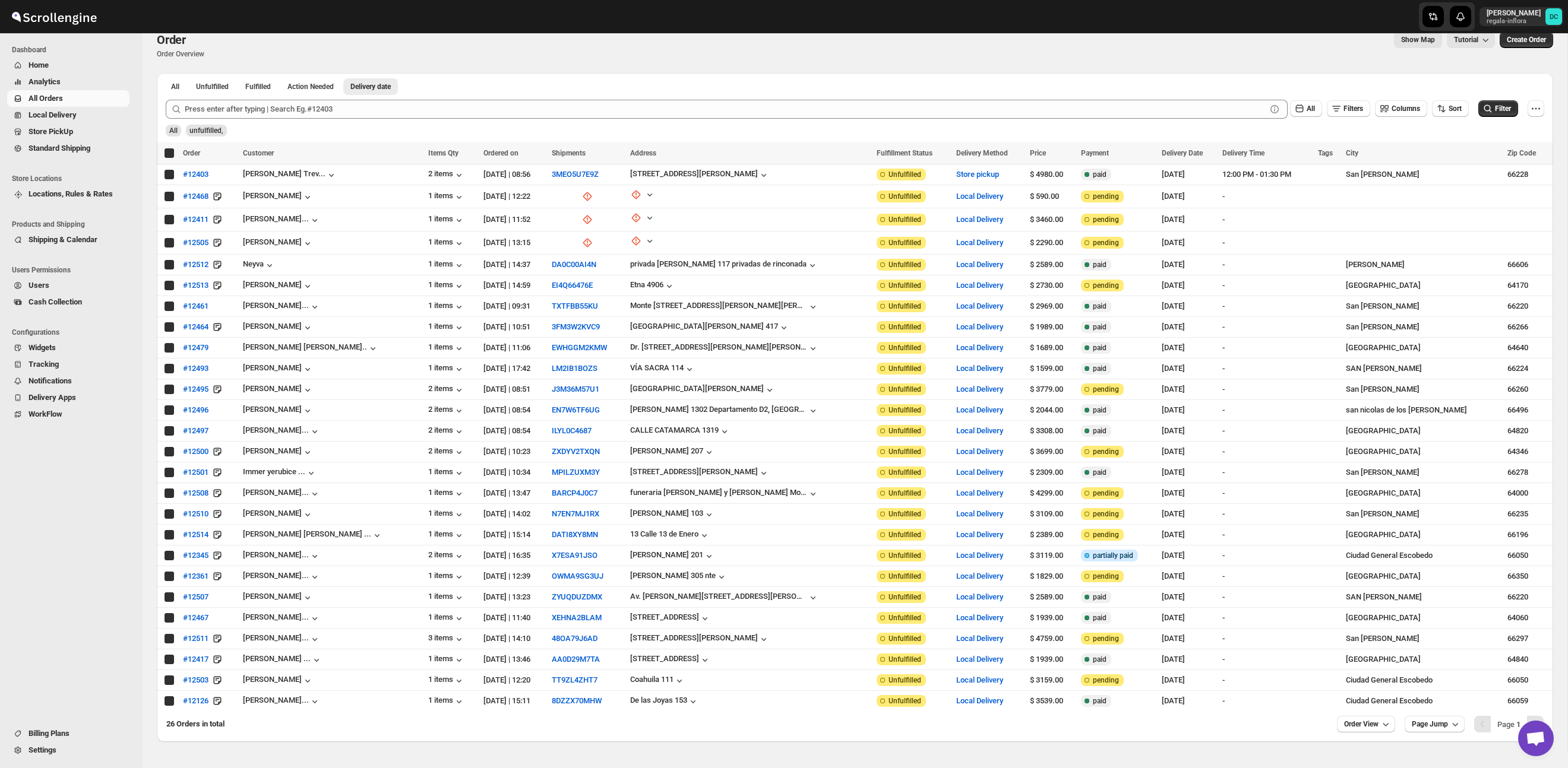
checkbox input "true"
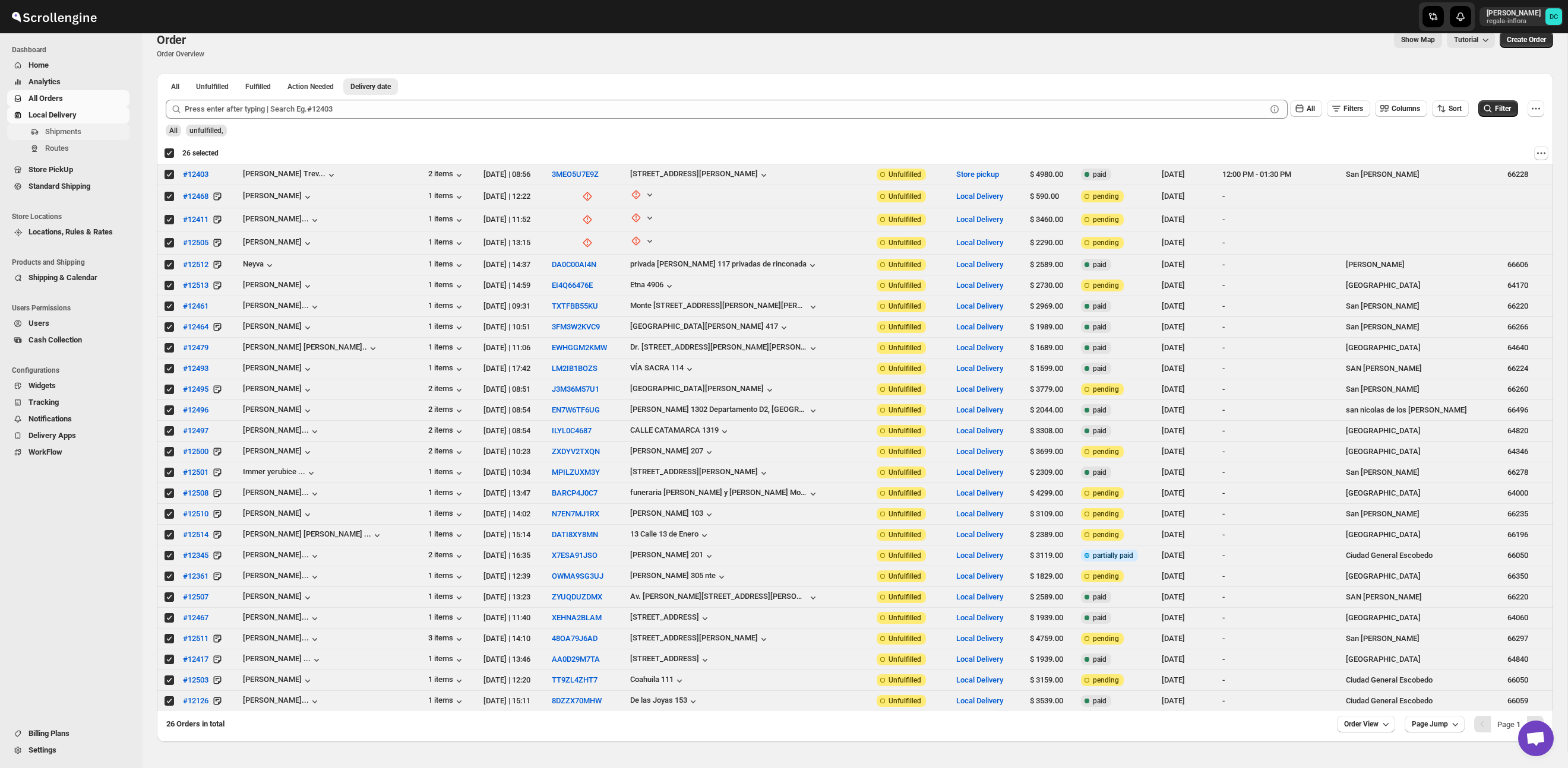
click at [58, 134] on span "Shipments" at bounding box center [63, 131] width 36 height 9
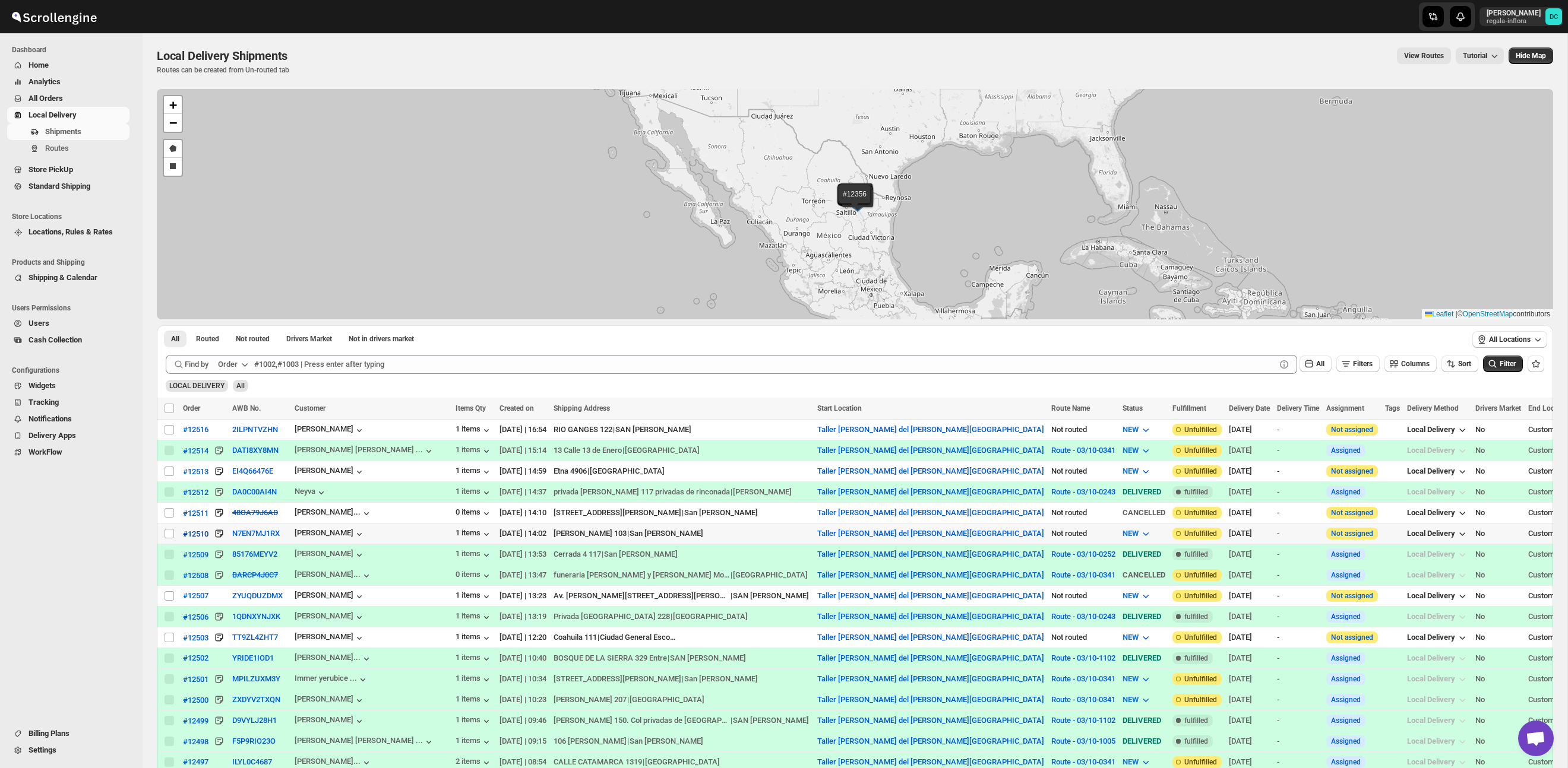
drag, startPoint x: 166, startPoint y: 534, endPoint x: 194, endPoint y: 536, distance: 28.1
click at [166, 533] on input "Select shipment" at bounding box center [169, 534] width 9 height 9
checkbox input "true"
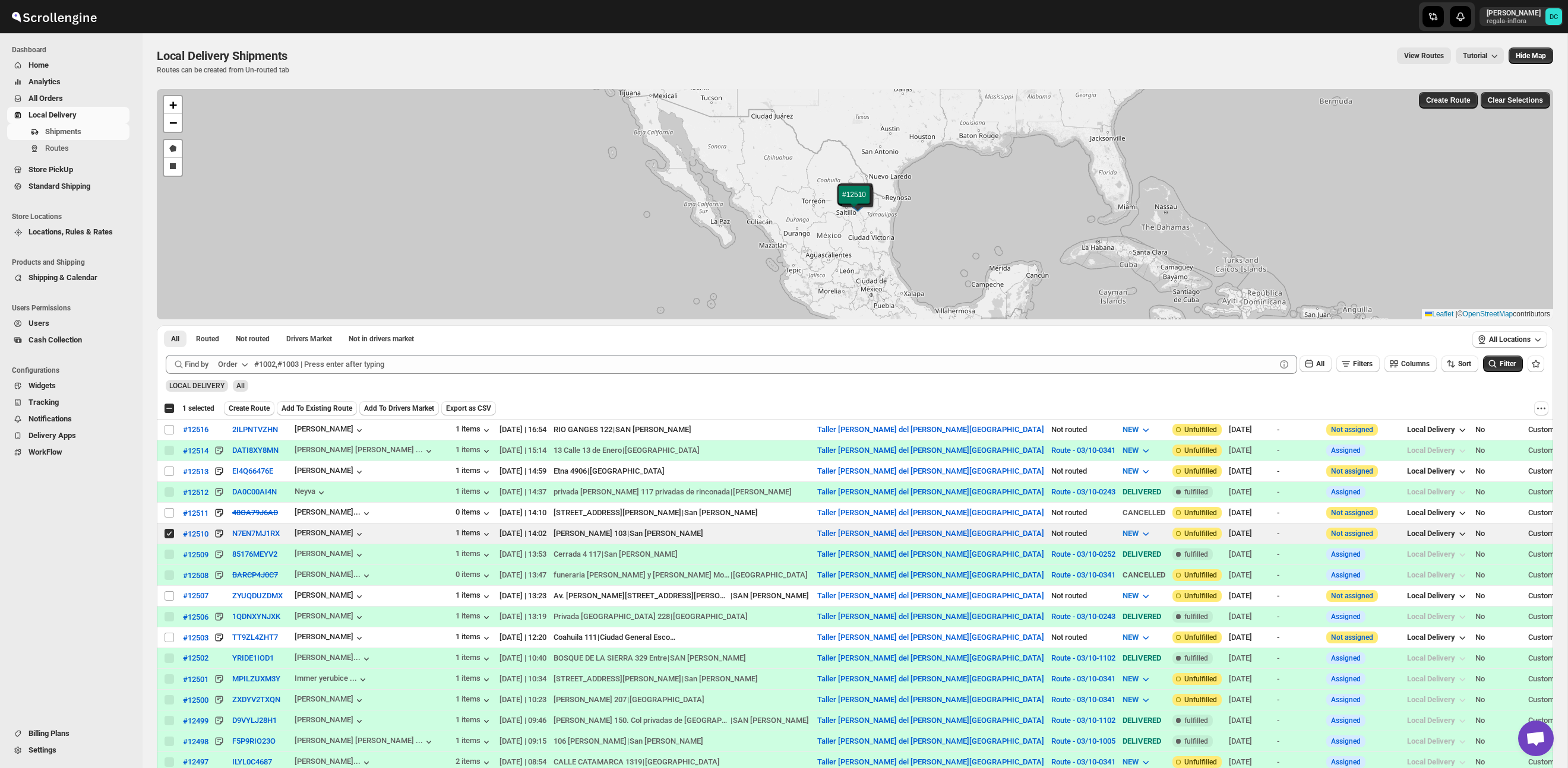
click at [83, 94] on span "All Orders" at bounding box center [77, 98] width 99 height 12
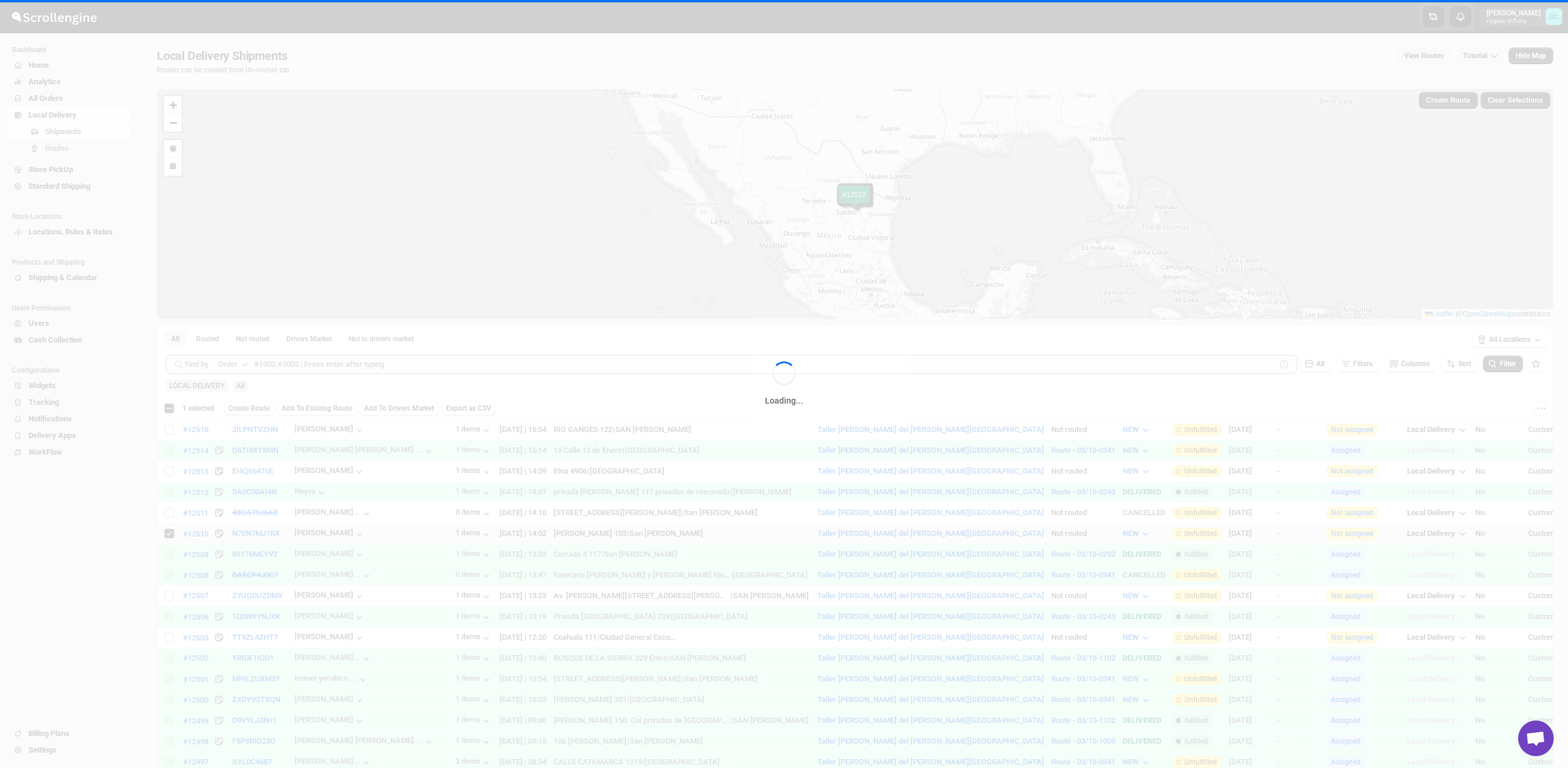
click at [104, 101] on div "Loading..." at bounding box center [784, 384] width 1568 height 768
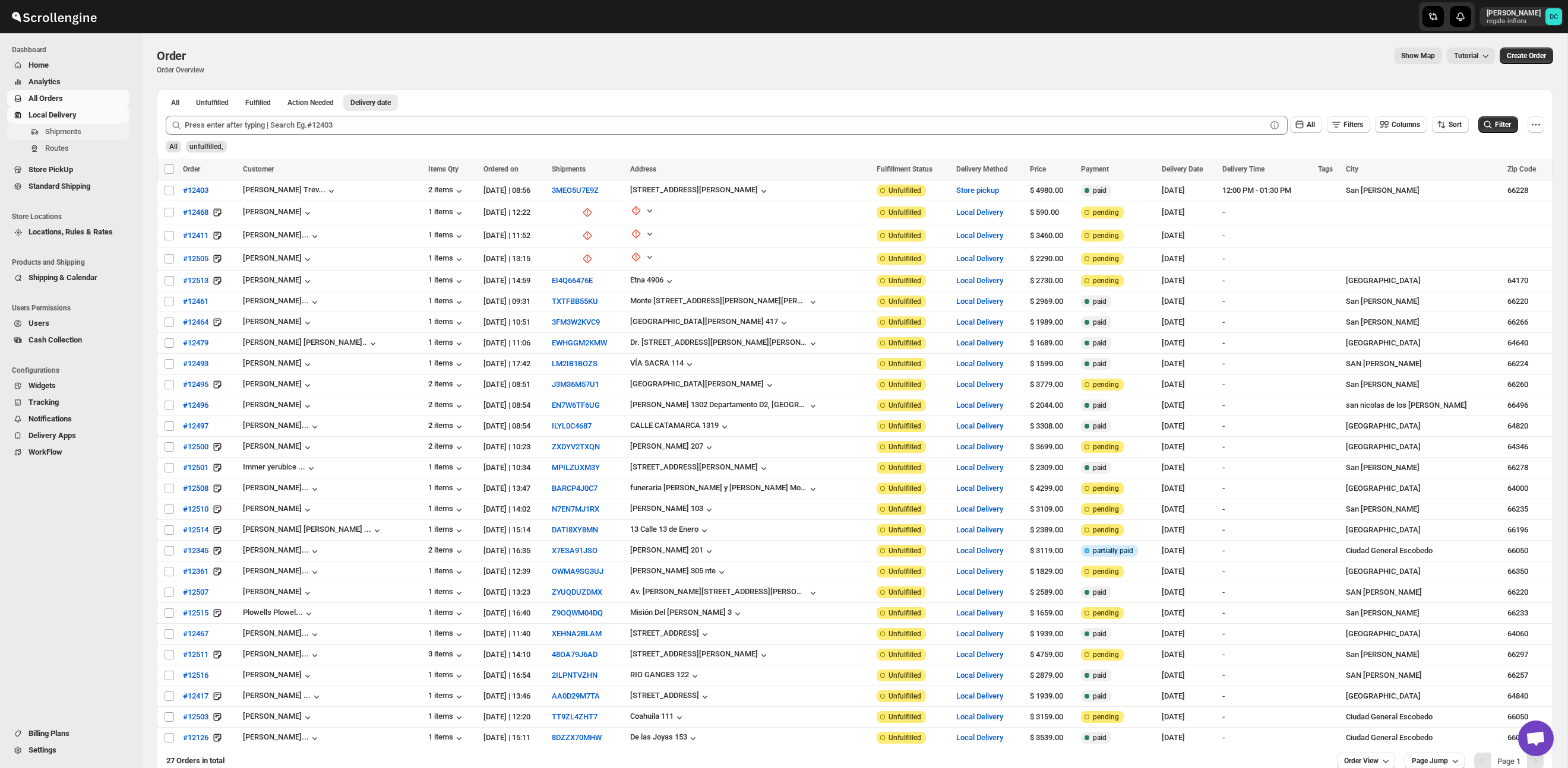
click at [93, 130] on span "Shipments" at bounding box center [86, 131] width 82 height 12
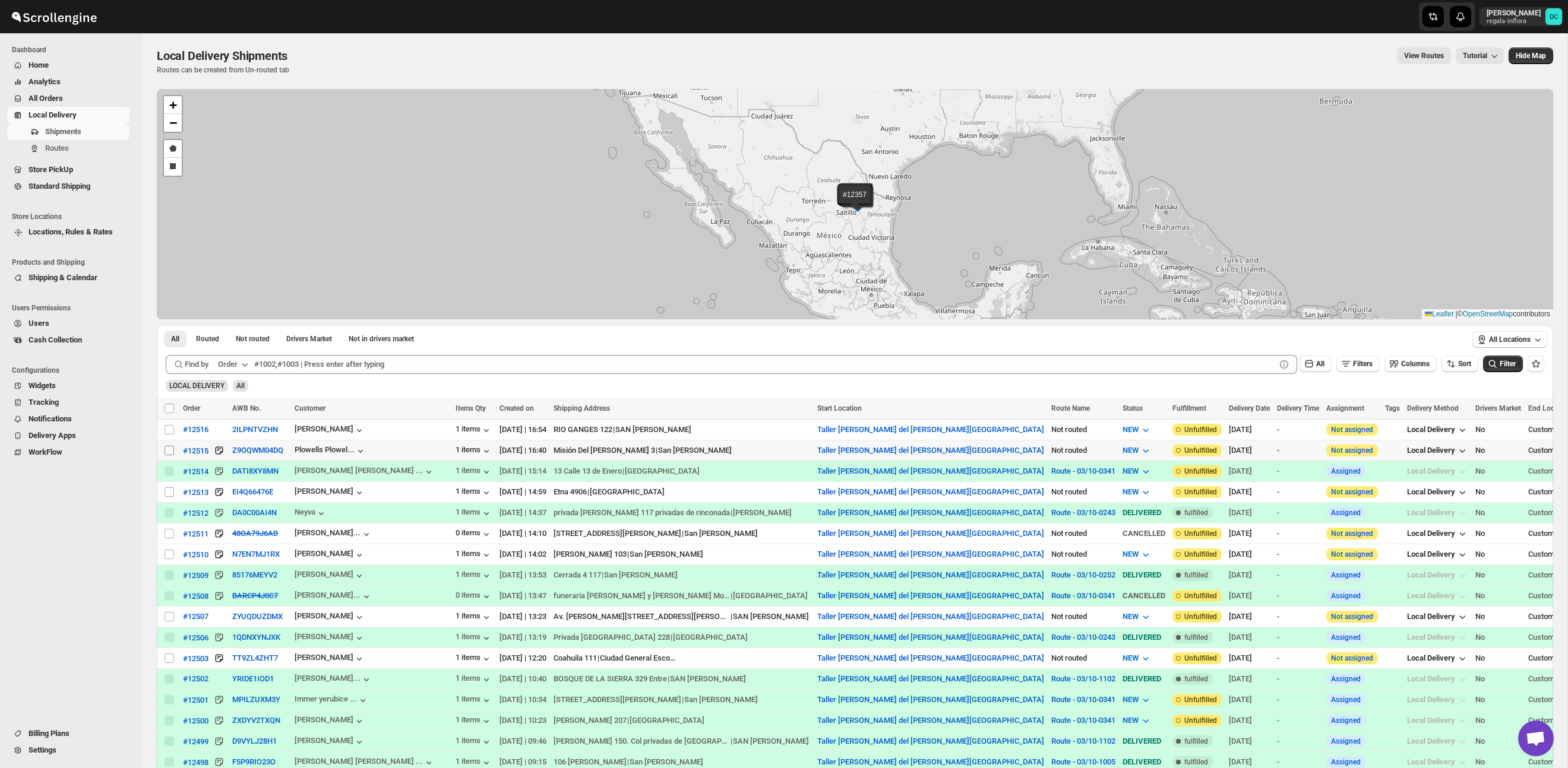
click at [171, 453] on input "Select shipment" at bounding box center [169, 451] width 9 height 9
checkbox input "true"
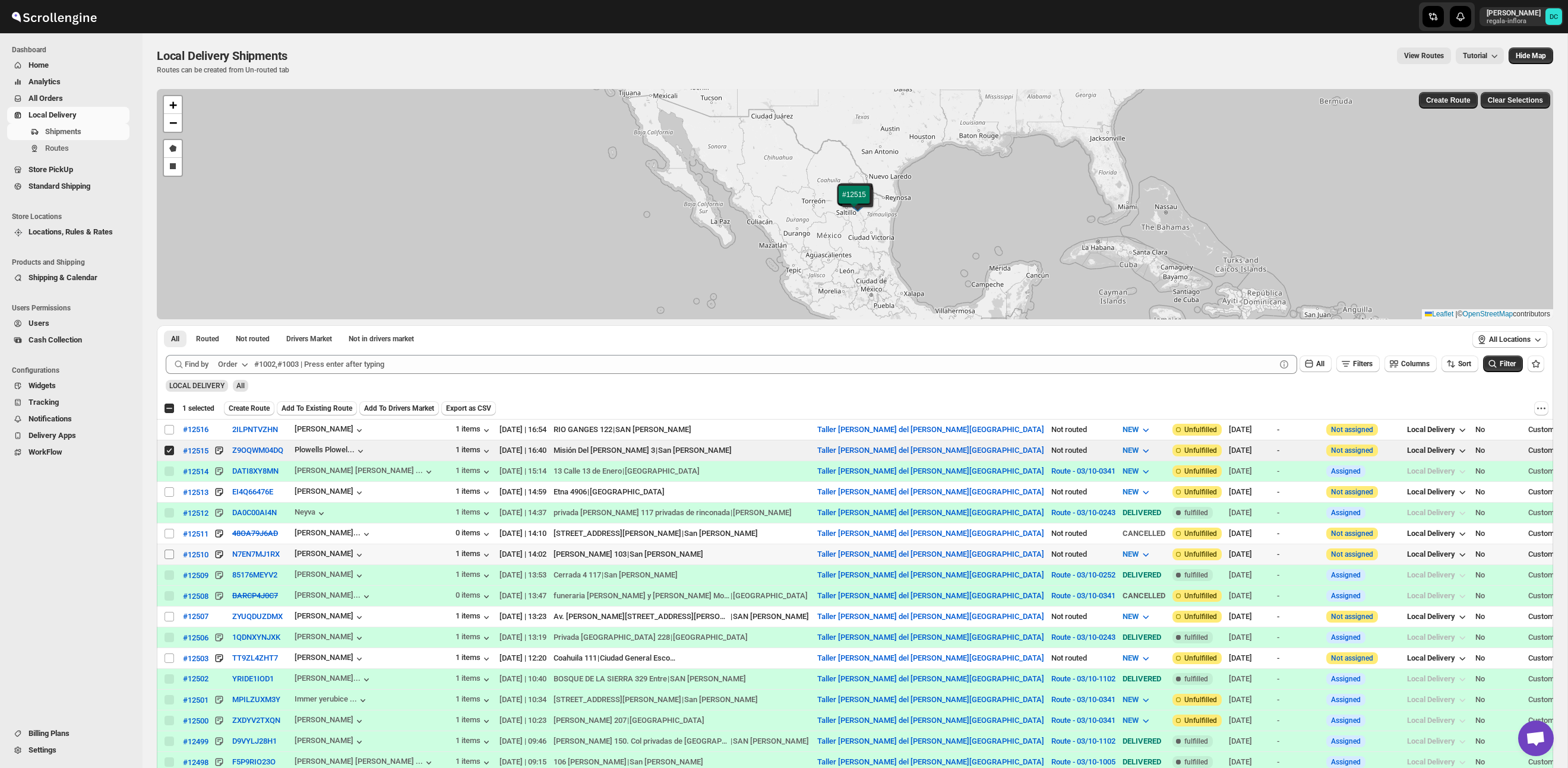
click at [170, 555] on input "Select shipment" at bounding box center [169, 554] width 9 height 9
checkbox input "true"
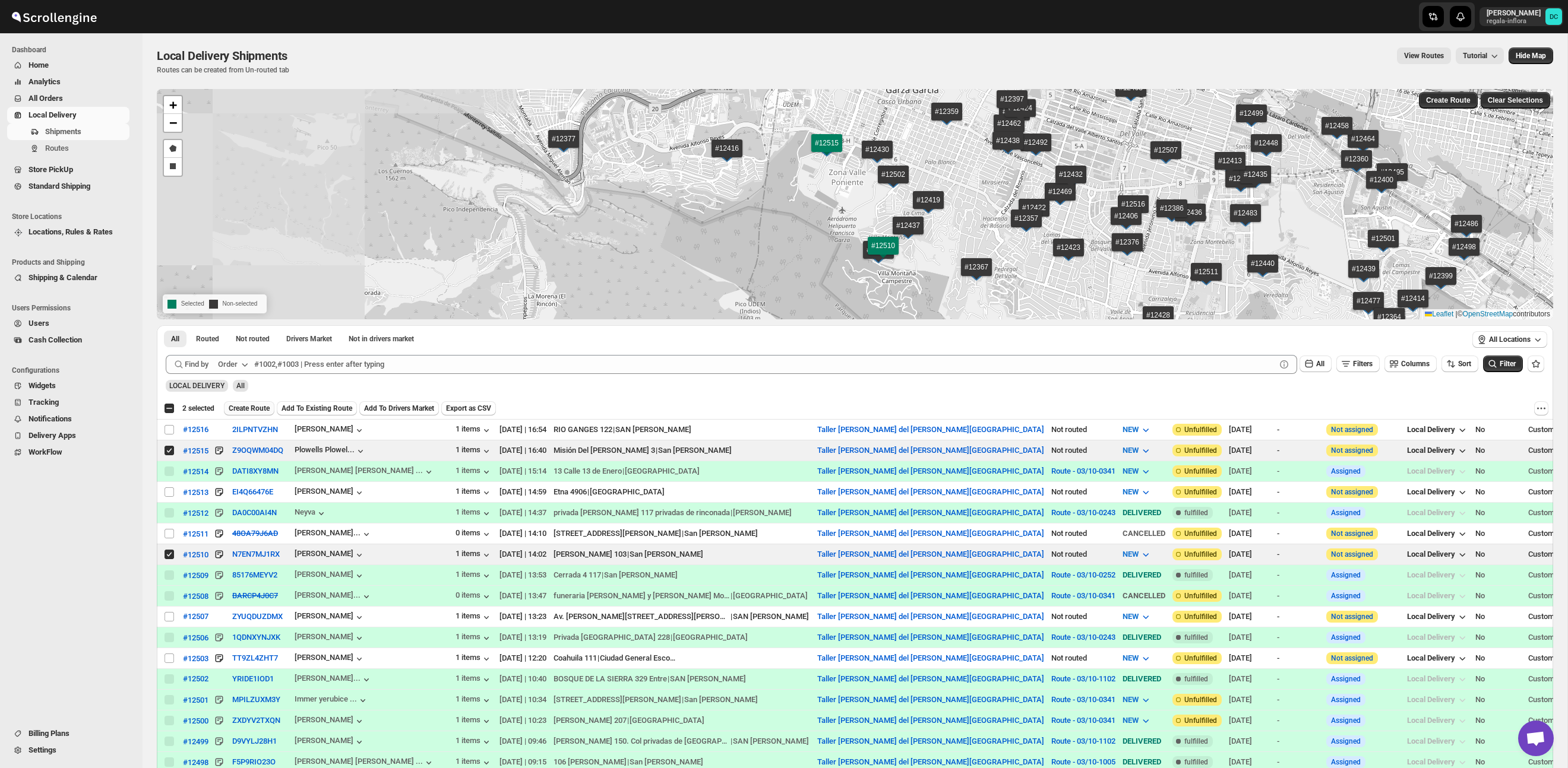
click at [258, 407] on span "Create Route" at bounding box center [248, 408] width 41 height 9
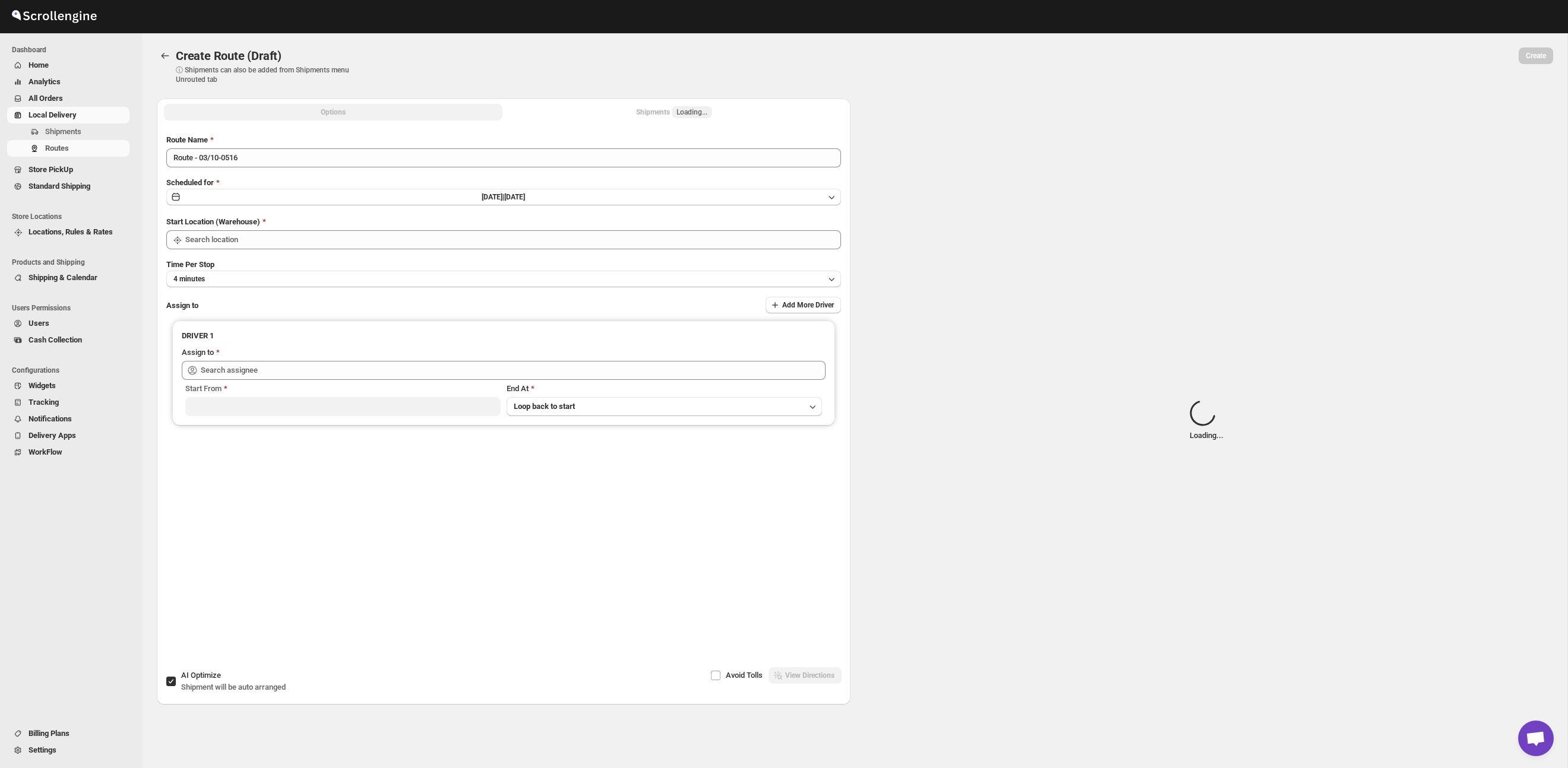
type input "Route - 03/10-0516"
type input "Taller [PERSON_NAME] del [PERSON_NAME][GEOGRAPHIC_DATA]"
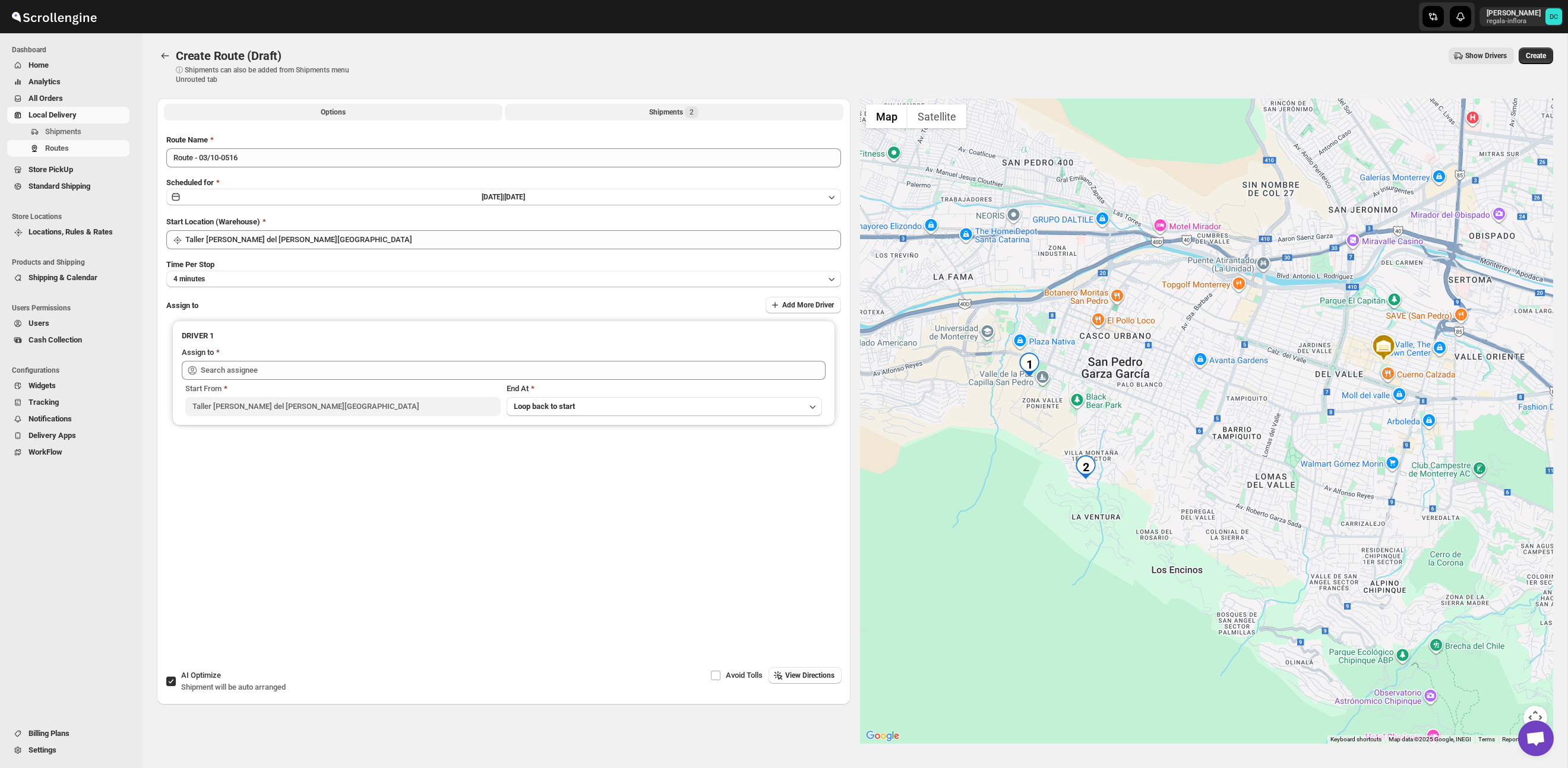
click at [643, 116] on button "Shipments 2" at bounding box center [674, 112] width 338 height 16
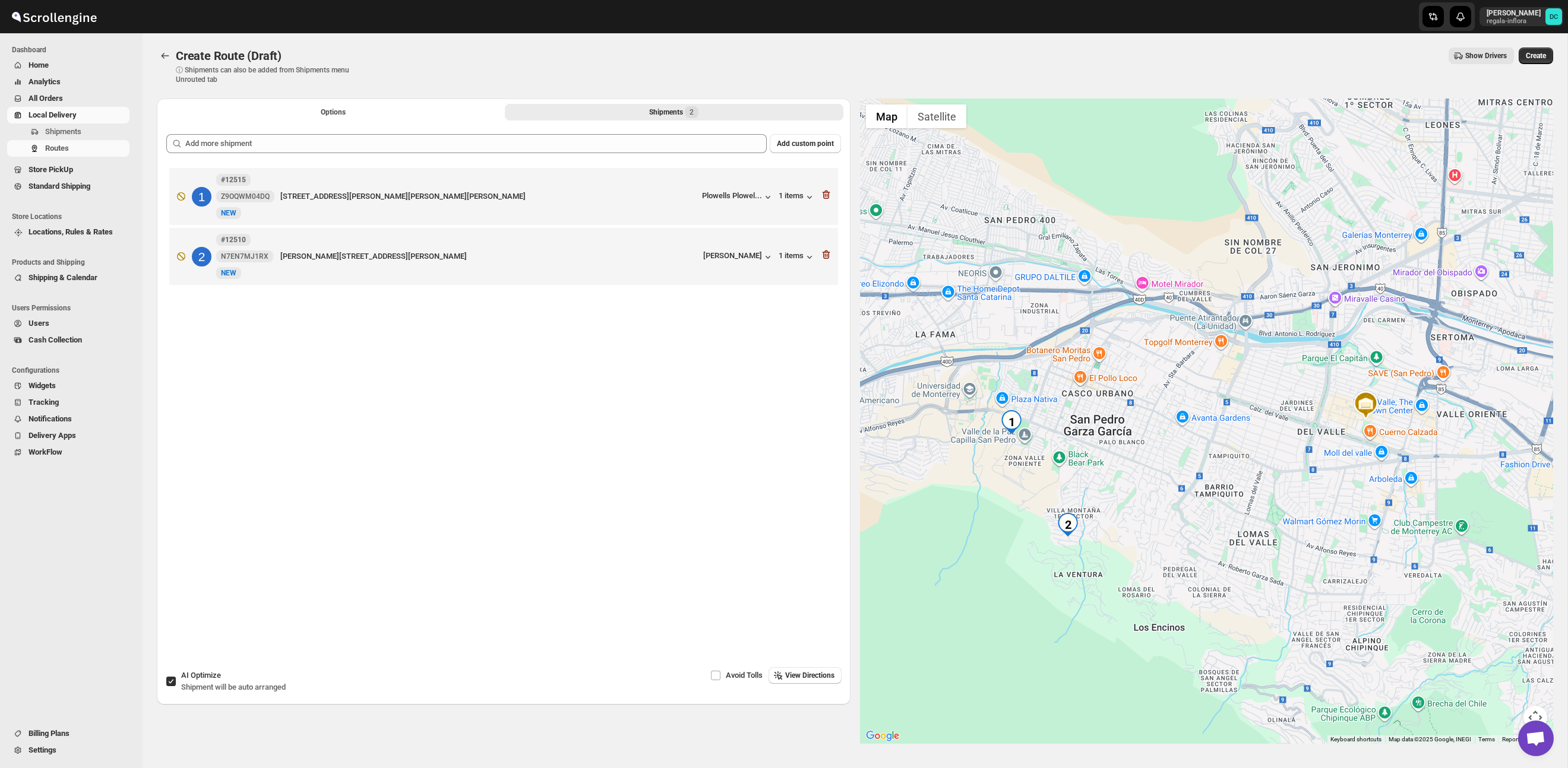
drag, startPoint x: 1146, startPoint y: 520, endPoint x: 779, endPoint y: 337, distance: 410.1
click at [1258, 518] on div at bounding box center [1206, 422] width 694 height 646
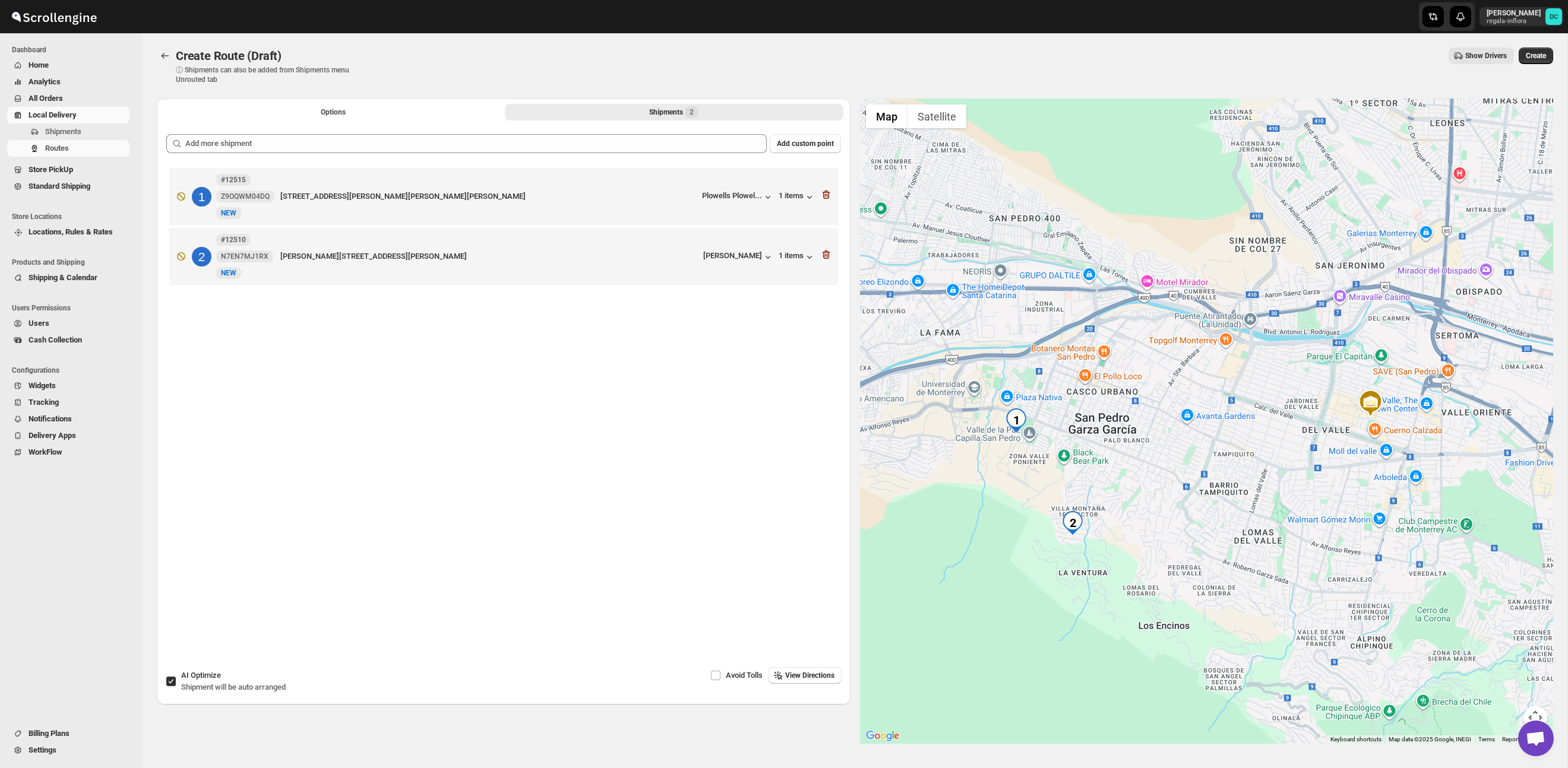
click at [168, 685] on input "AI Optimize Shipment will be auto arranged" at bounding box center [170, 682] width 9 height 9
checkbox input "false"
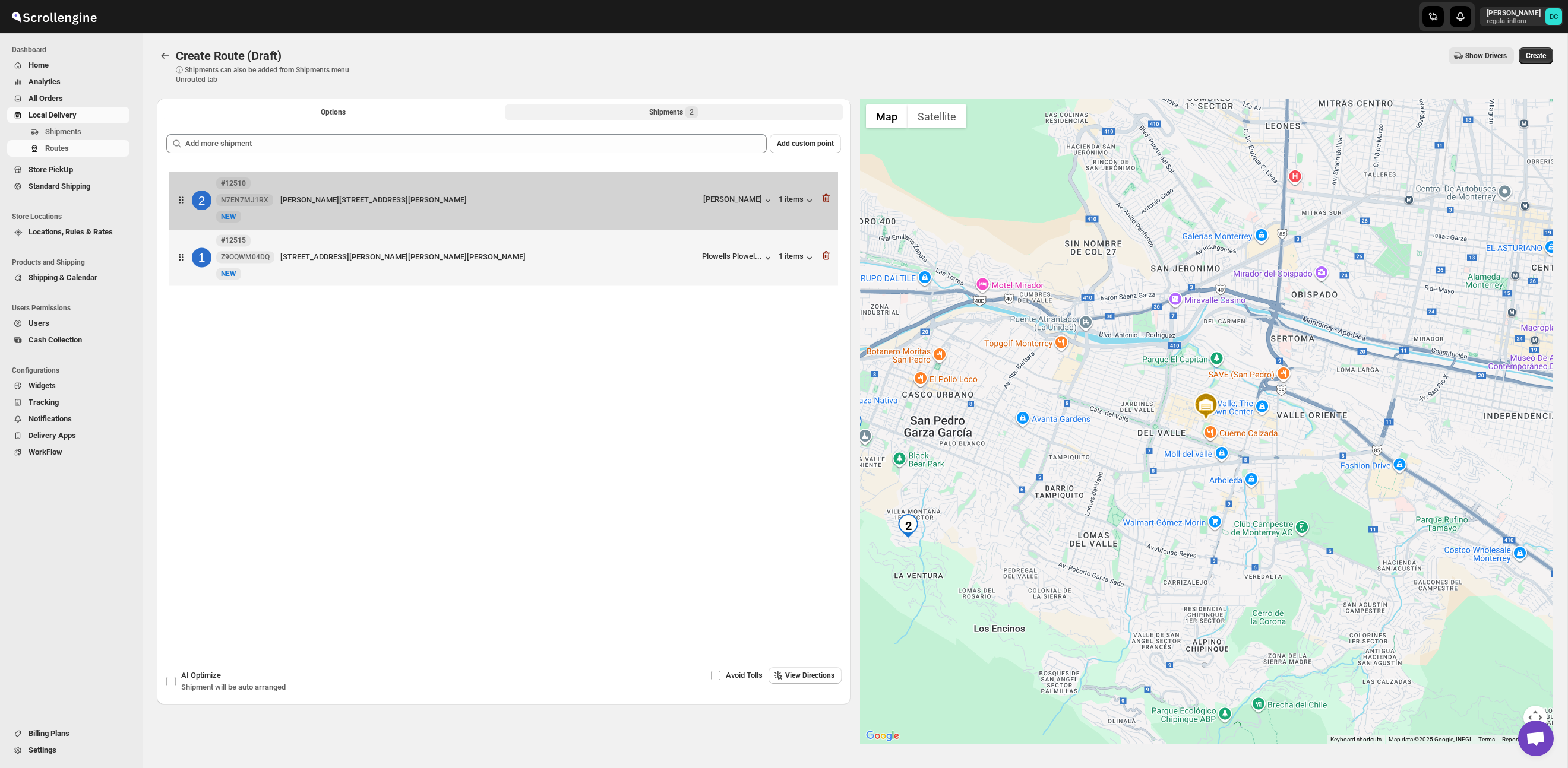
drag, startPoint x: 181, startPoint y: 216, endPoint x: 181, endPoint y: 194, distance: 22.0
click at [181, 194] on div "1 #12515 Z9OQWM04DQ New [STREET_ADDRESS][PERSON_NAME][PERSON_NAME][PERSON_NAME]…" at bounding box center [503, 228] width 675 height 127
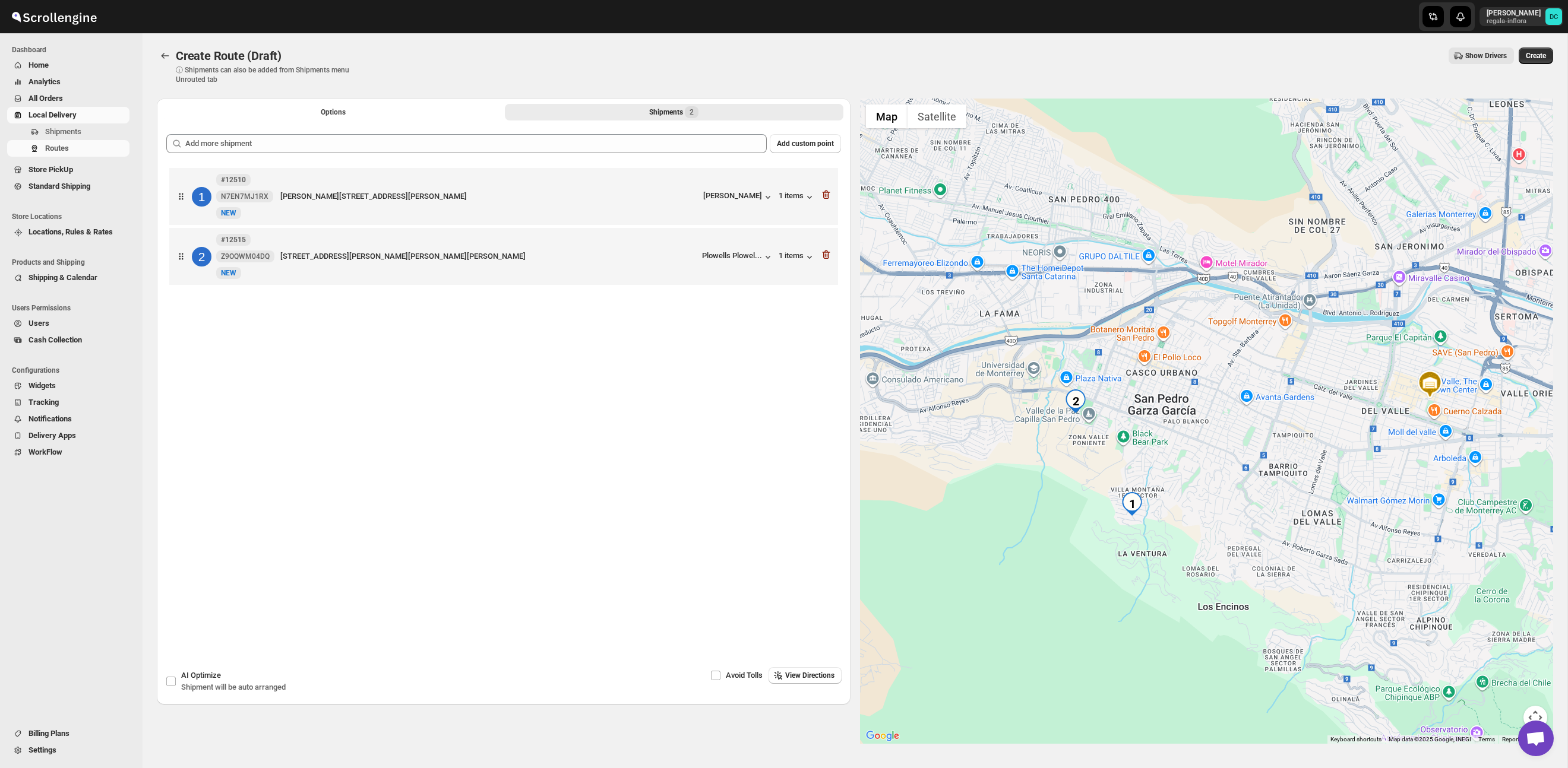
drag, startPoint x: 1113, startPoint y: 440, endPoint x: 1146, endPoint y: 462, distance: 39.7
click at [1146, 462] on div at bounding box center [1206, 422] width 694 height 646
click at [357, 110] on button "Options" at bounding box center [333, 112] width 338 height 16
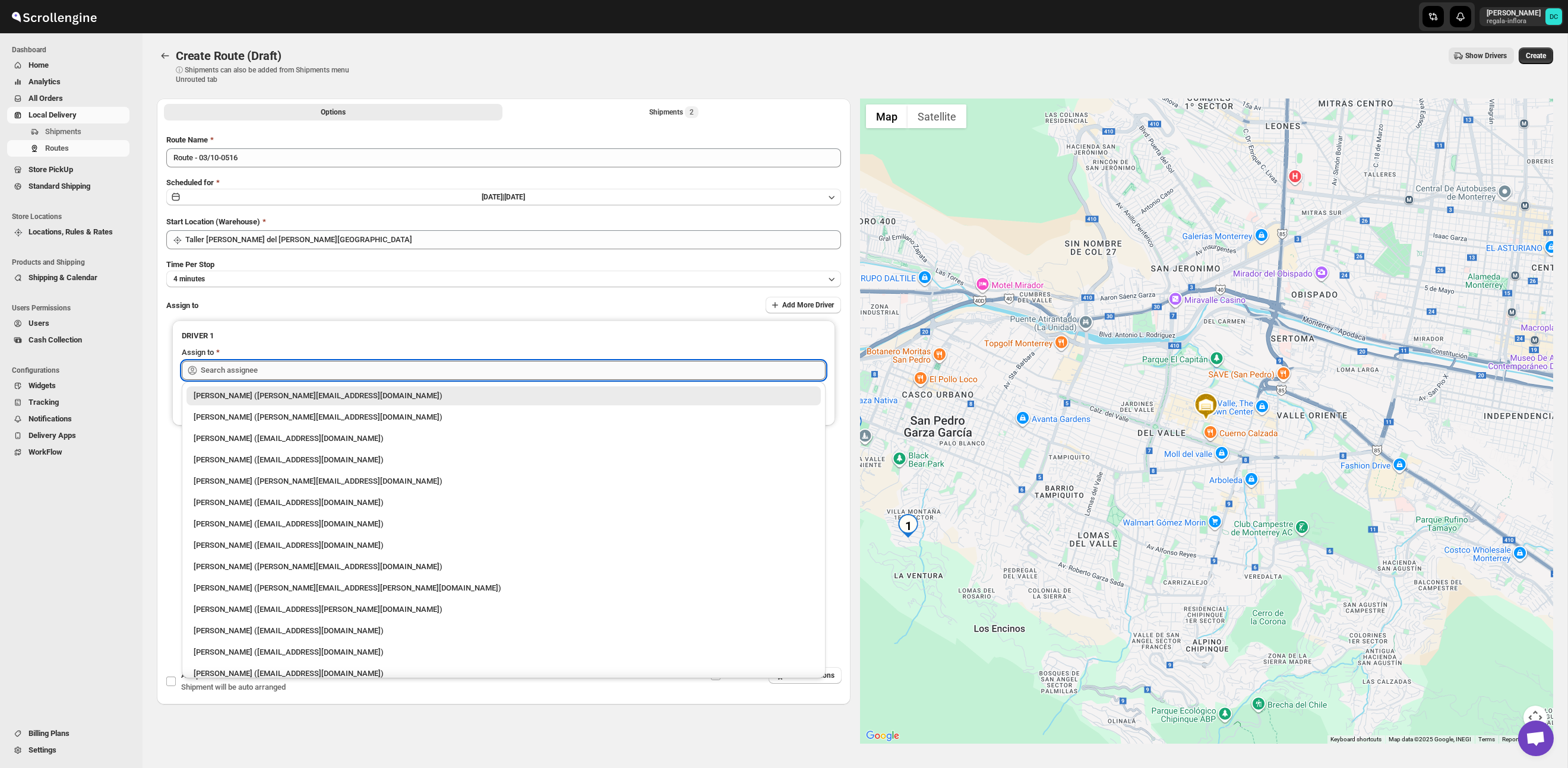
click at [364, 366] on input "text" at bounding box center [512, 370] width 625 height 19
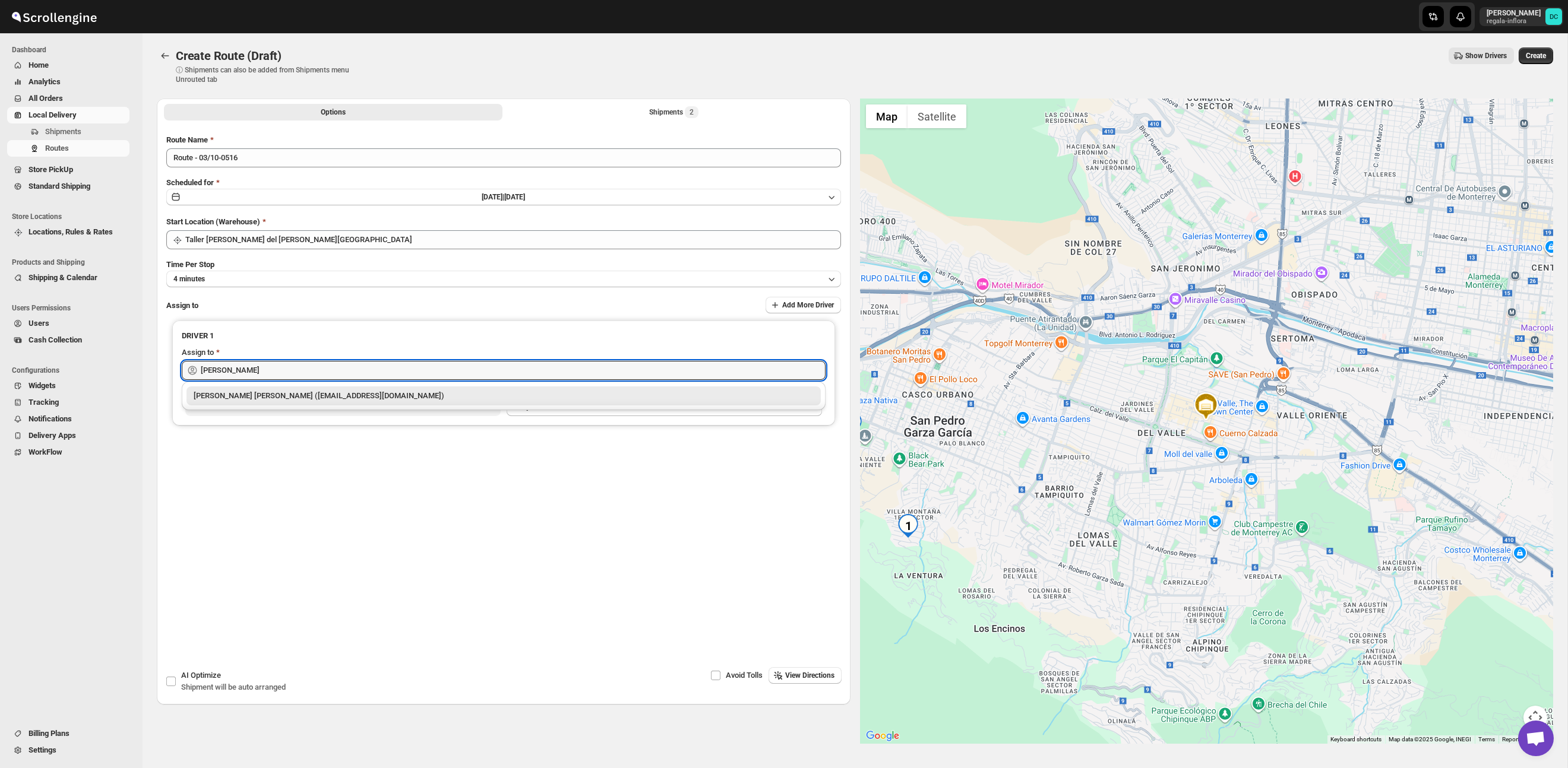
click at [351, 394] on div "[PERSON_NAME] [PERSON_NAME] ([EMAIL_ADDRESS][DOMAIN_NAME])" at bounding box center [504, 395] width 620 height 12
type input "[PERSON_NAME] [PERSON_NAME] ([EMAIL_ADDRESS][DOMAIN_NAME])"
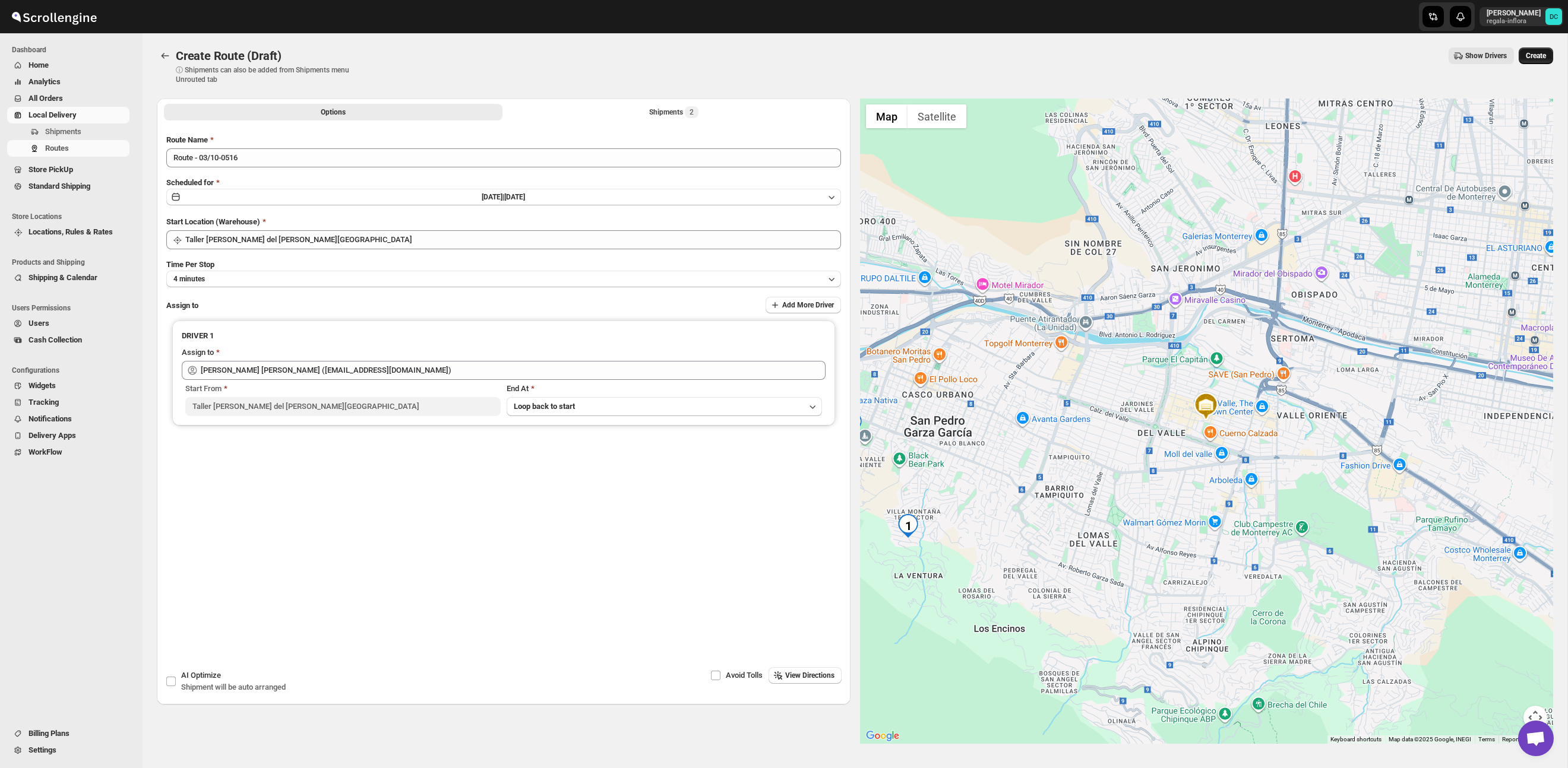
click at [1529, 56] on span "Create" at bounding box center [1536, 55] width 20 height 9
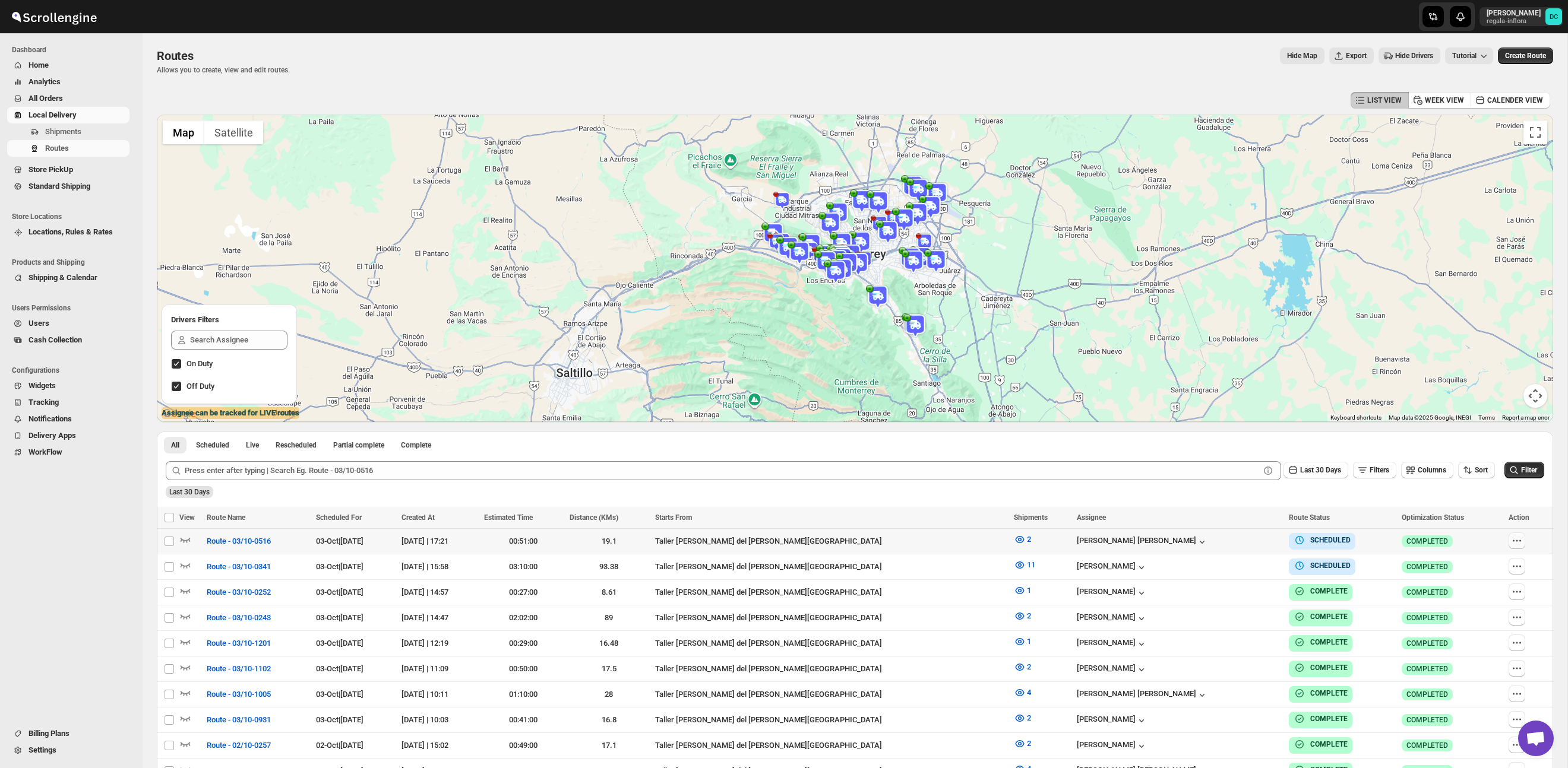
click at [1514, 542] on icon "button" at bounding box center [1516, 540] width 12 height 12
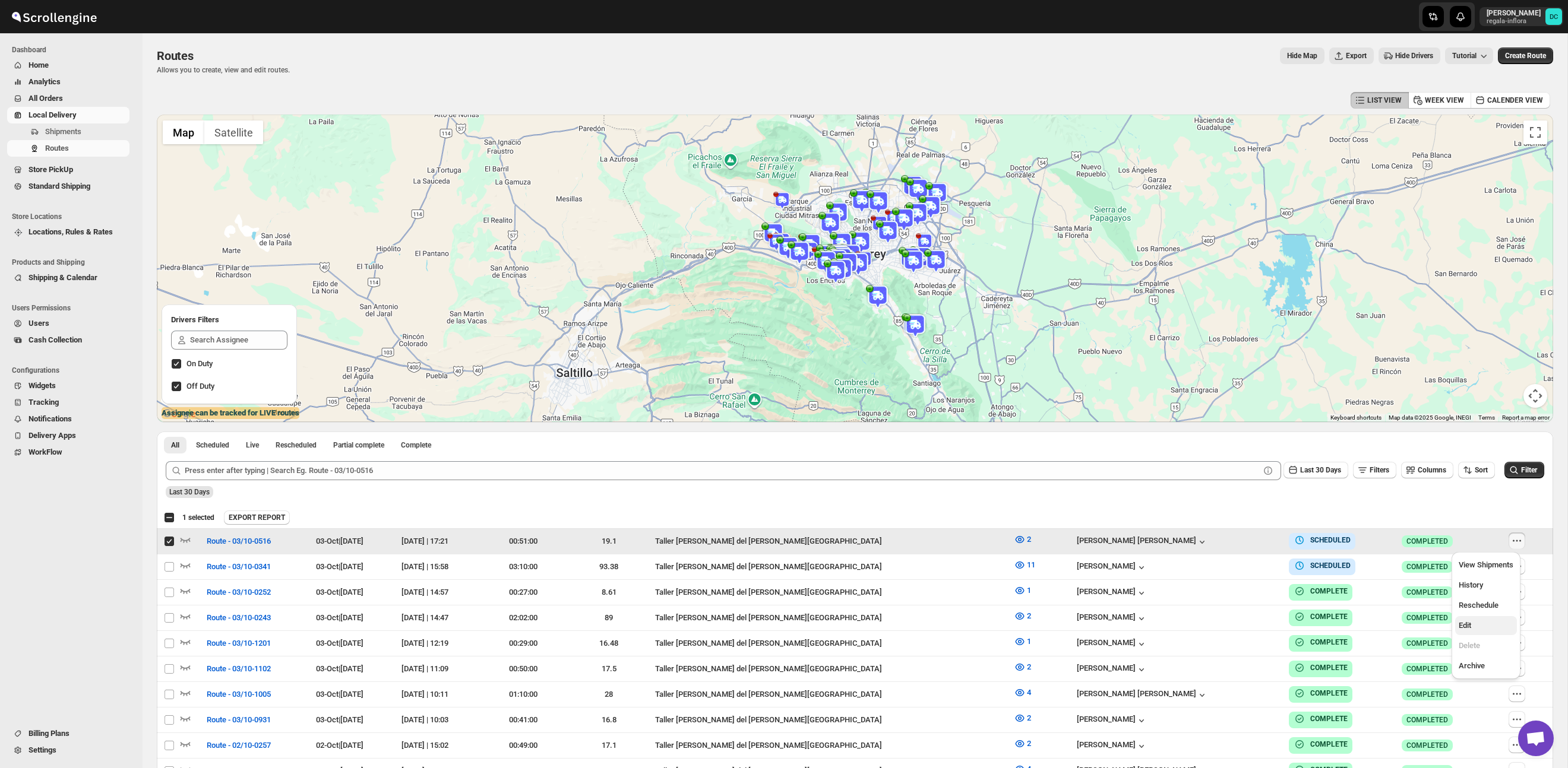
click at [1481, 628] on span "Edit" at bounding box center [1486, 626] width 54 height 12
checkbox input "false"
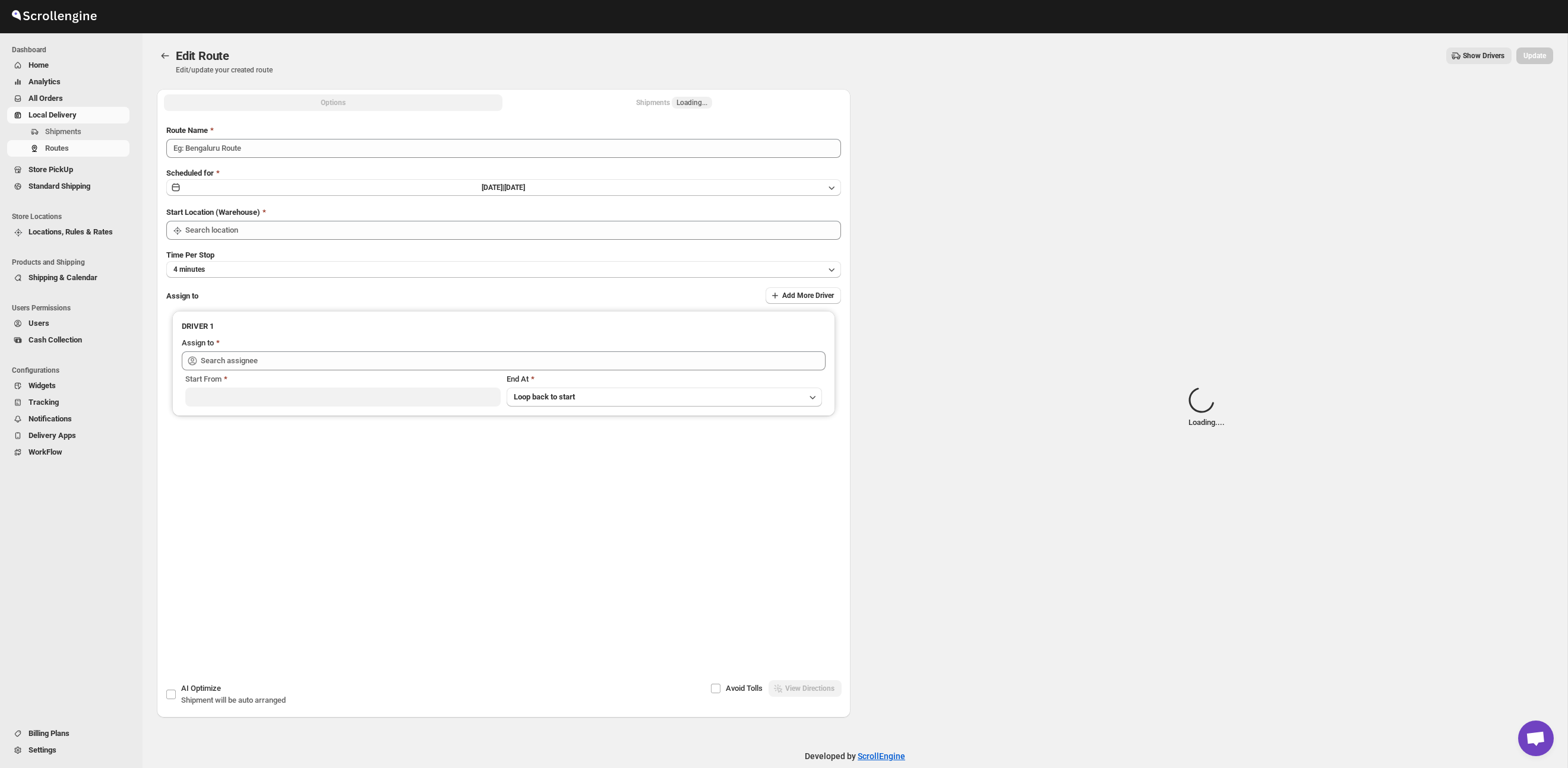
type input "Route - 03/10-0516"
type input "Taller [PERSON_NAME] del [PERSON_NAME][GEOGRAPHIC_DATA]"
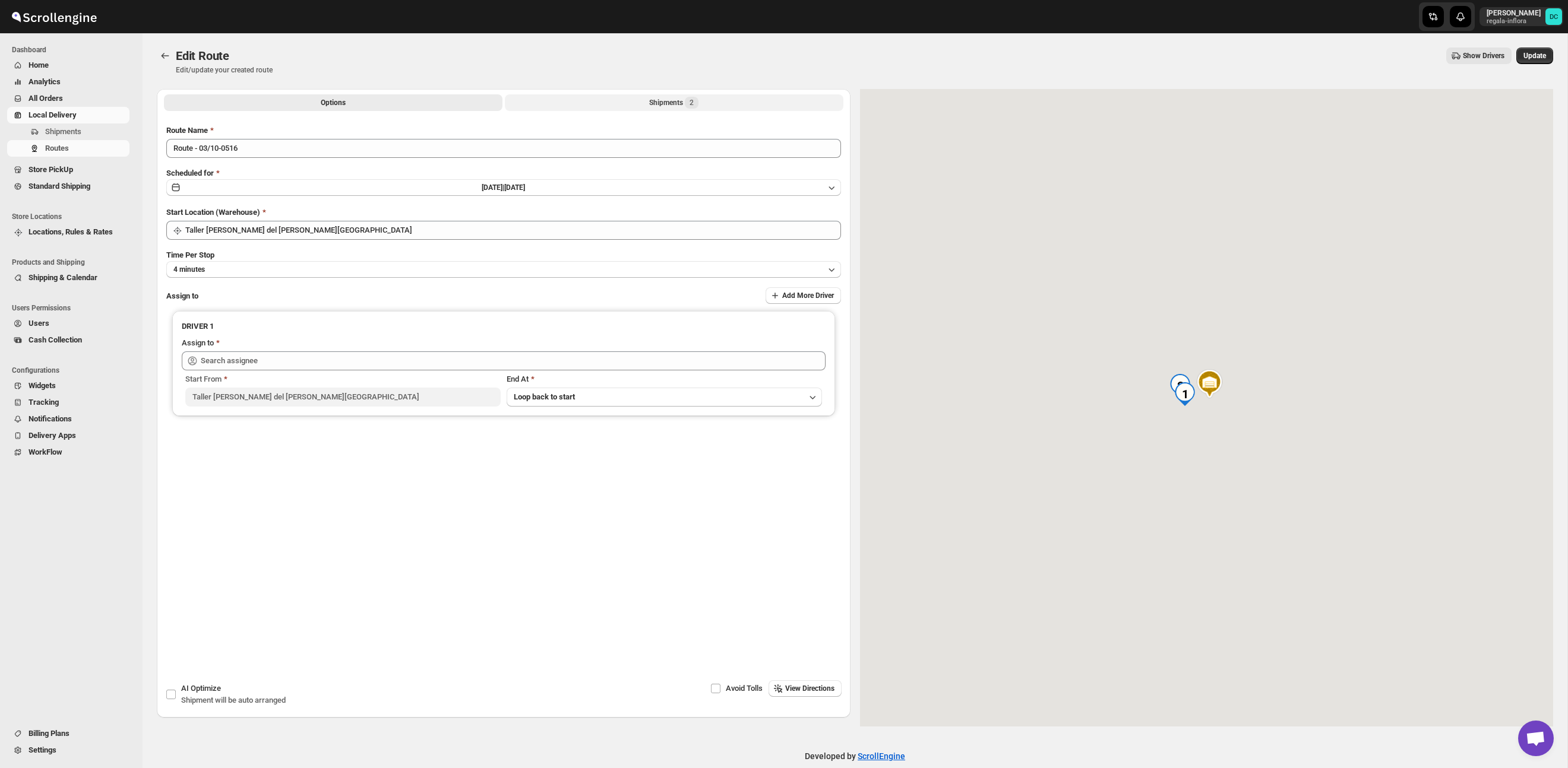
type input "[PERSON_NAME] [PERSON_NAME] ([EMAIL_ADDRESS][DOMAIN_NAME])"
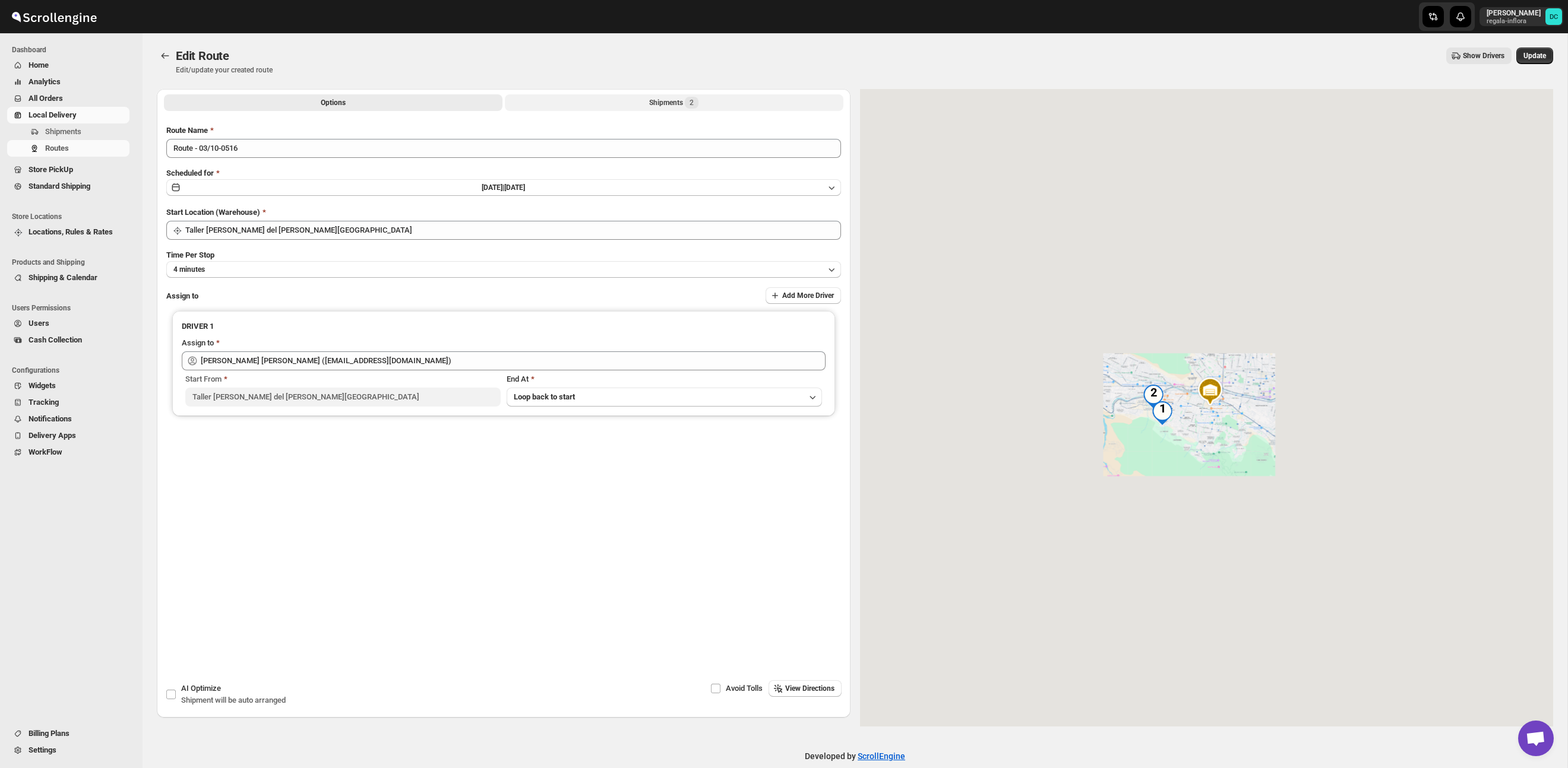
click at [670, 102] on div "Shipments 2" at bounding box center [674, 102] width 49 height 12
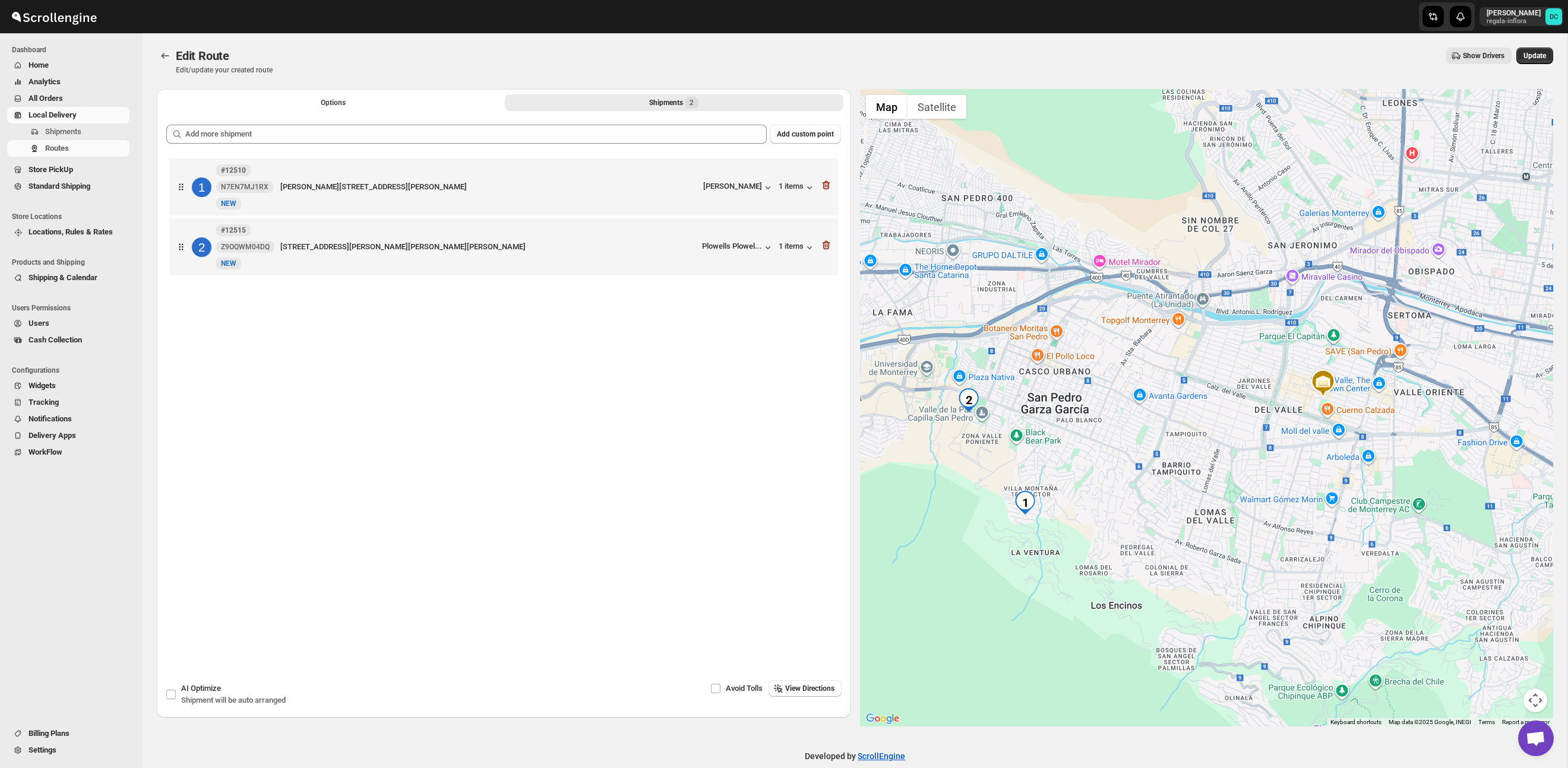
drag, startPoint x: 965, startPoint y: 501, endPoint x: 1097, endPoint y: 494, distance: 132.2
click at [1097, 494] on div at bounding box center [1206, 407] width 694 height 637
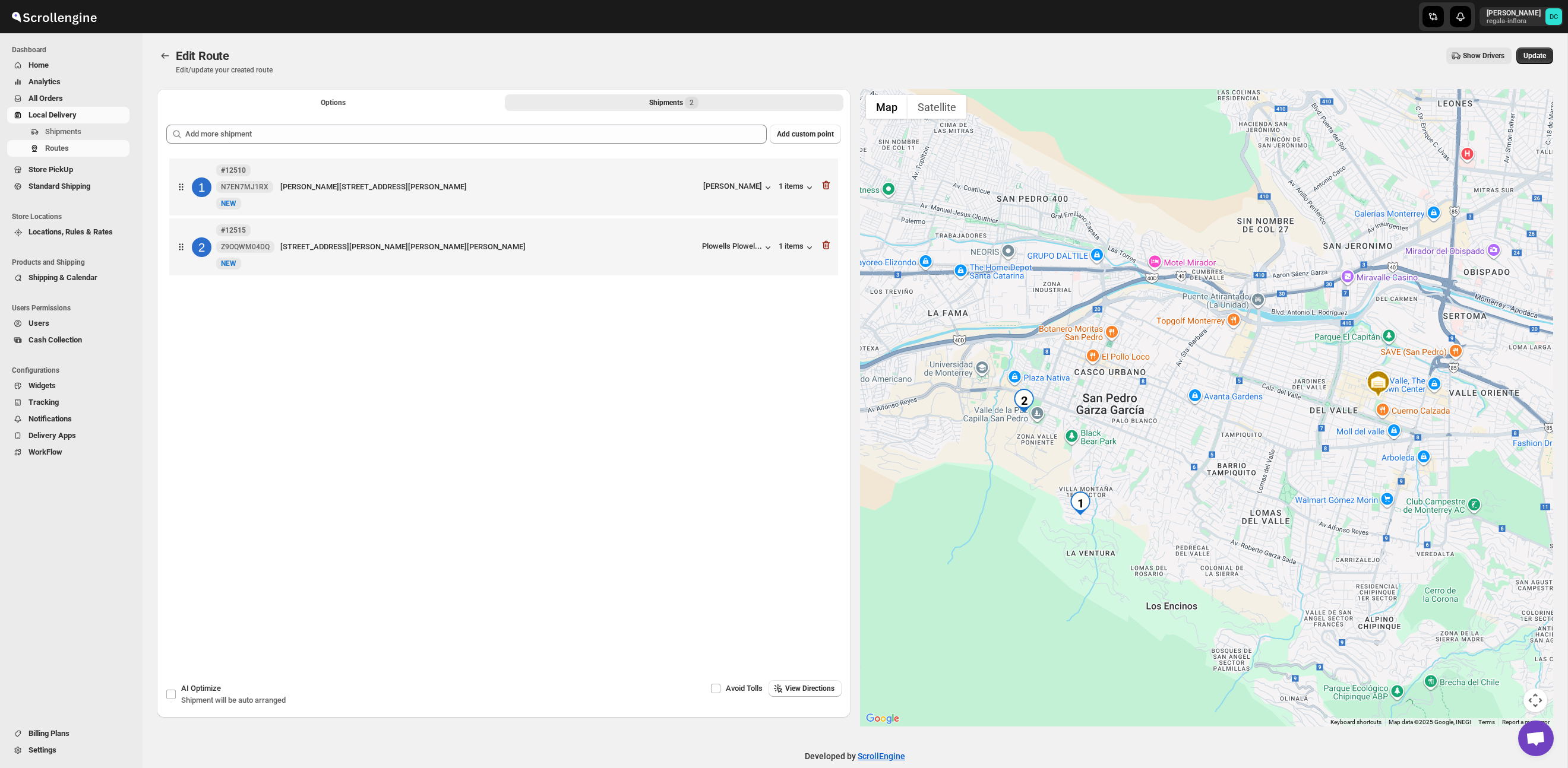
drag, startPoint x: 1004, startPoint y: 448, endPoint x: 574, endPoint y: 26, distance: 602.5
click at [1047, 447] on div at bounding box center [1206, 407] width 694 height 637
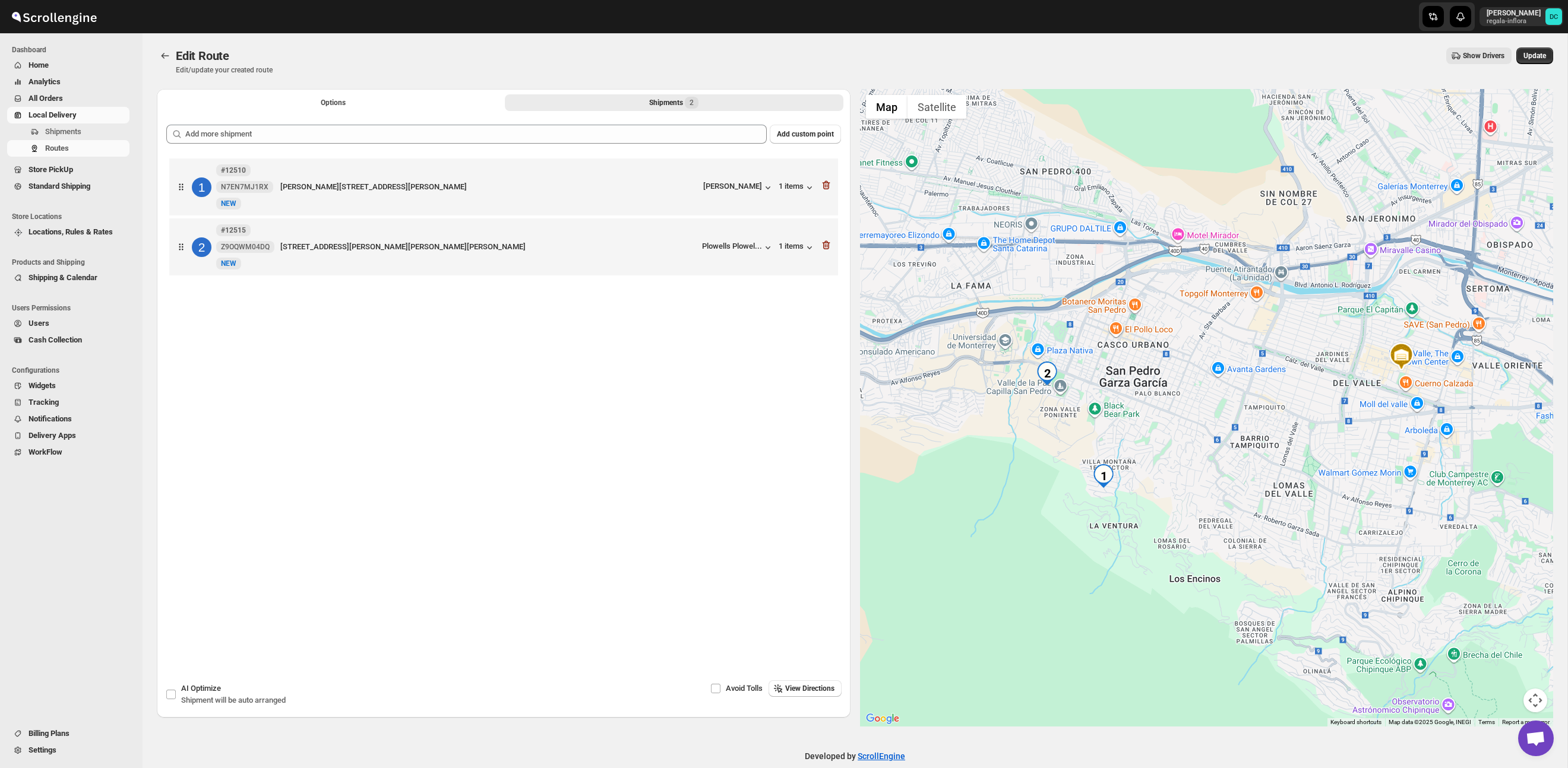
drag, startPoint x: 1164, startPoint y: 509, endPoint x: 1120, endPoint y: 494, distance: 46.5
click at [1189, 474] on div at bounding box center [1206, 407] width 694 height 637
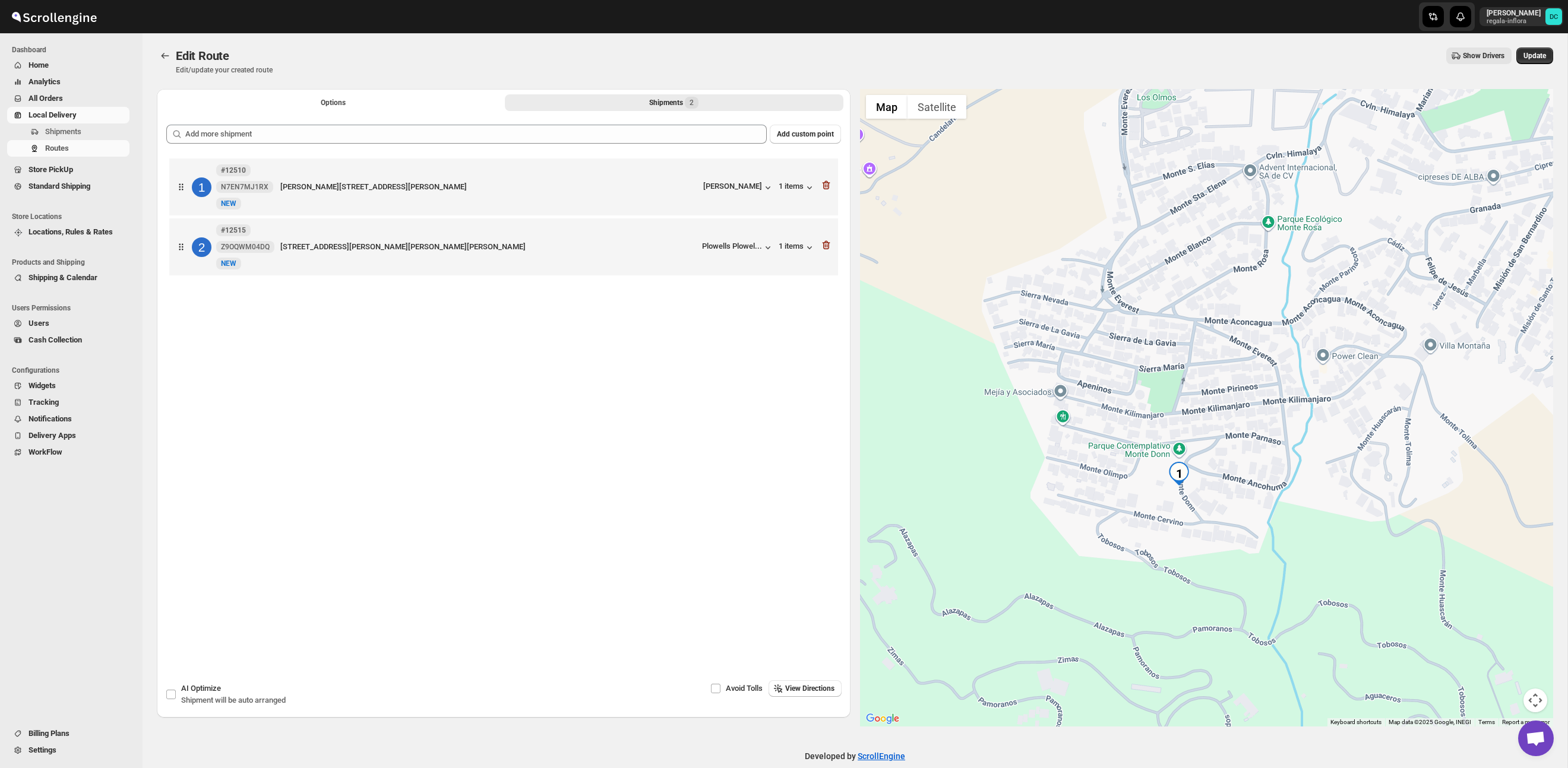
drag, startPoint x: 1161, startPoint y: 460, endPoint x: 1228, endPoint y: 474, distance: 68.4
click at [1228, 474] on div at bounding box center [1206, 407] width 694 height 637
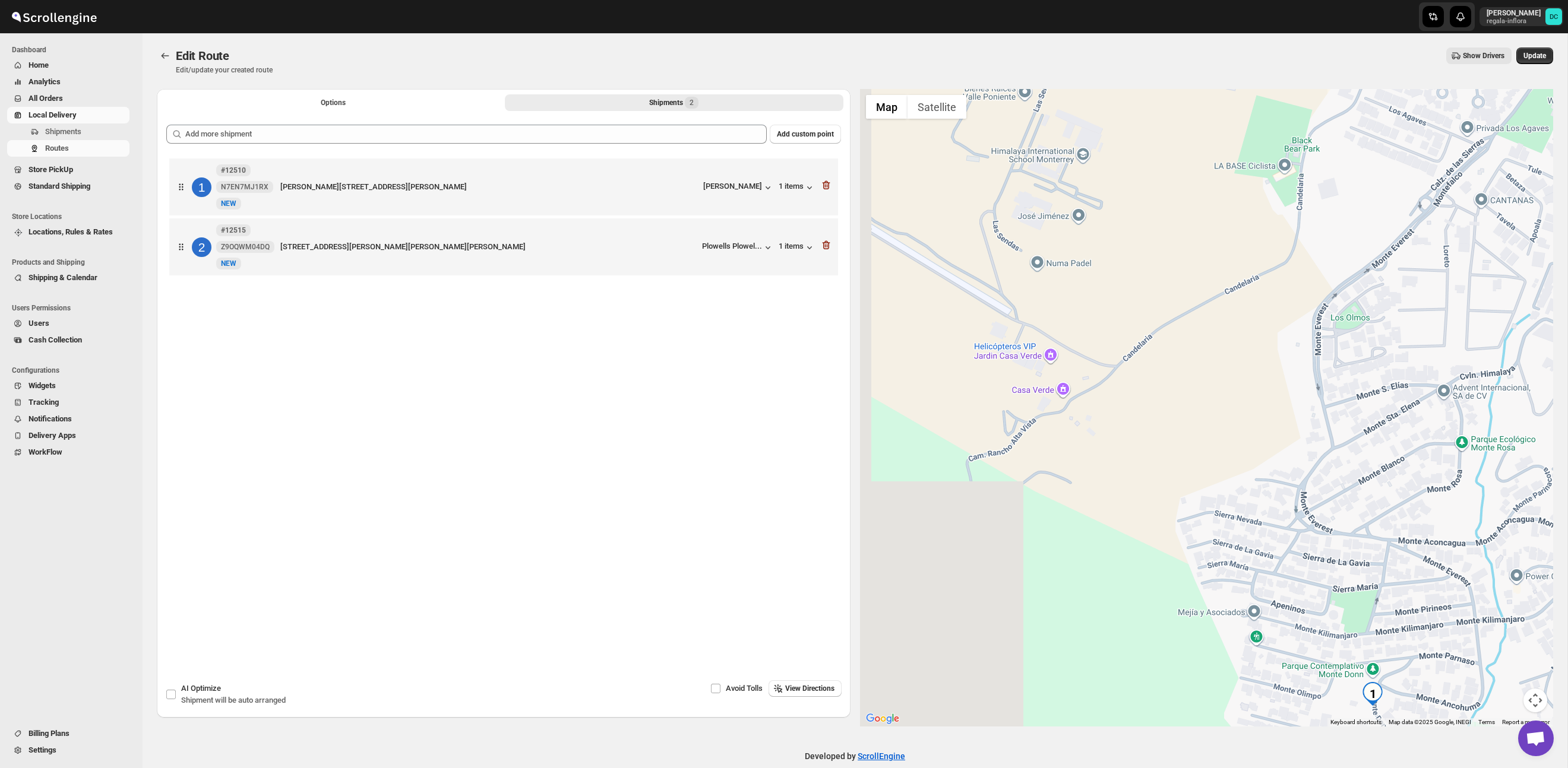
drag, startPoint x: 1069, startPoint y: 316, endPoint x: 1280, endPoint y: 528, distance: 299.1
click at [1274, 549] on div at bounding box center [1206, 407] width 694 height 637
click at [1326, 597] on div at bounding box center [1206, 407] width 694 height 637
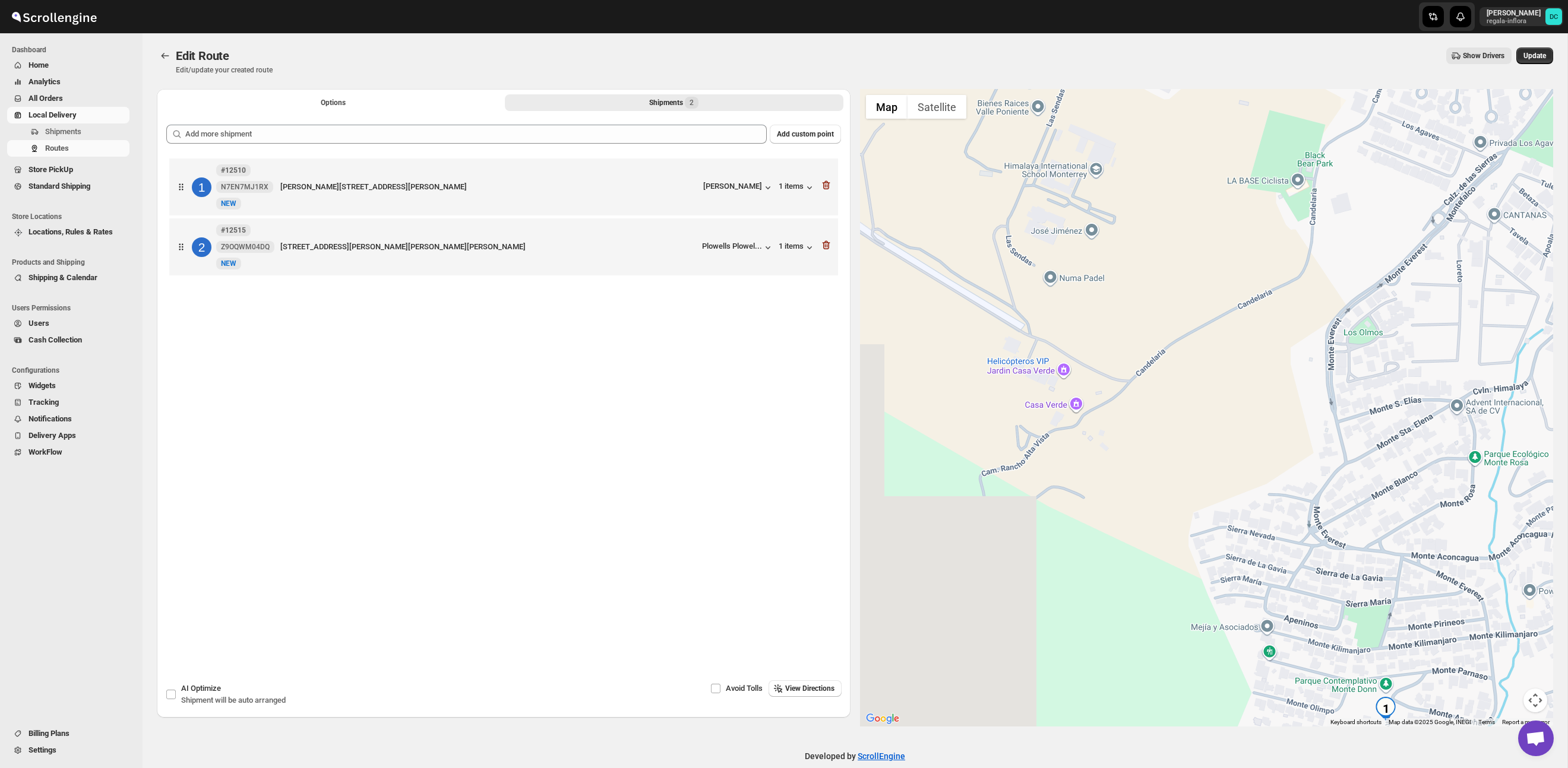
drag, startPoint x: 1280, startPoint y: 528, endPoint x: 1223, endPoint y: 425, distance: 117.7
click at [1279, 527] on div at bounding box center [1206, 407] width 694 height 637
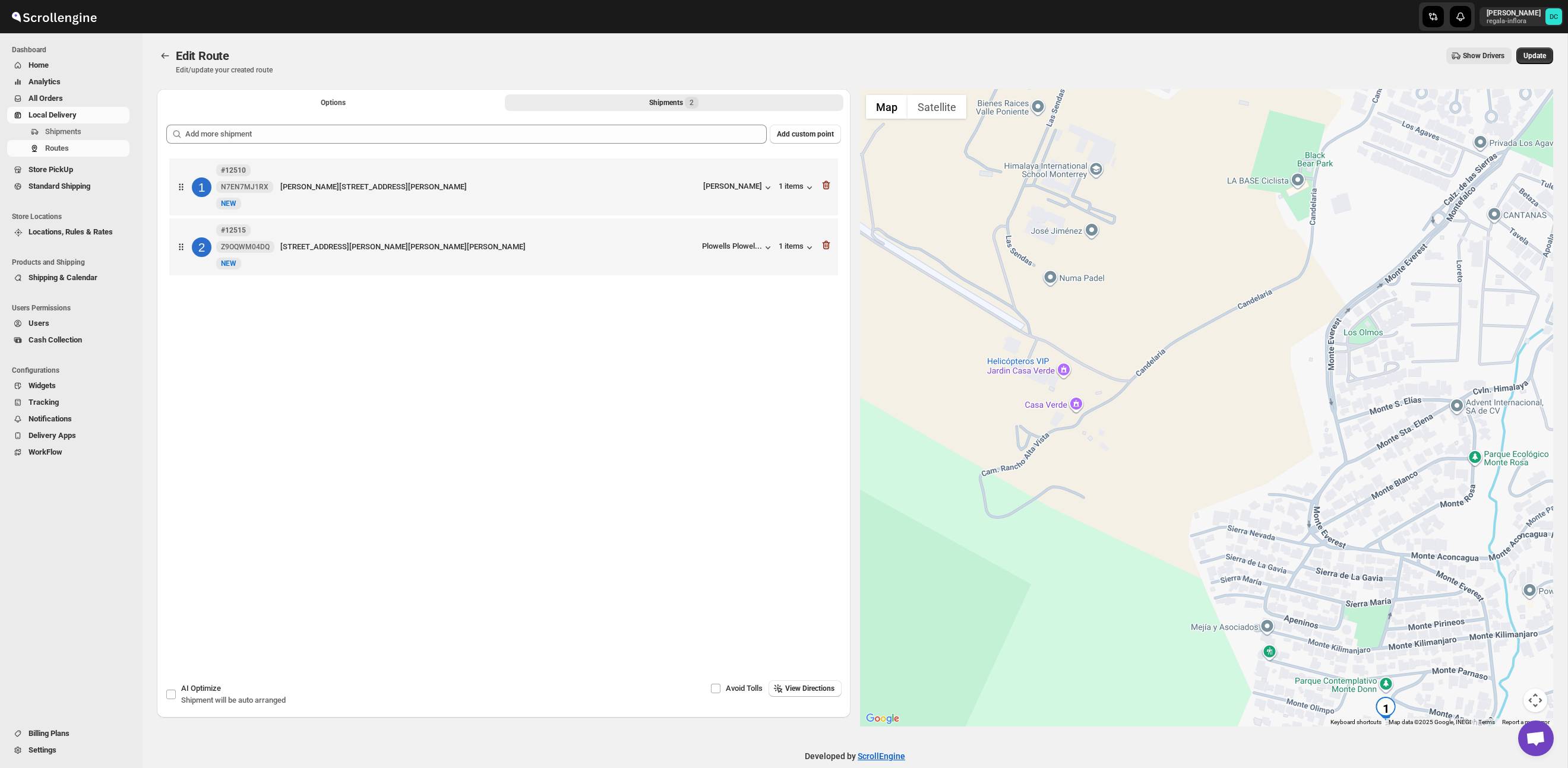
drag, startPoint x: 944, startPoint y: 204, endPoint x: 1166, endPoint y: 421, distance: 310.4
click at [1100, 384] on div at bounding box center [1206, 407] width 694 height 637
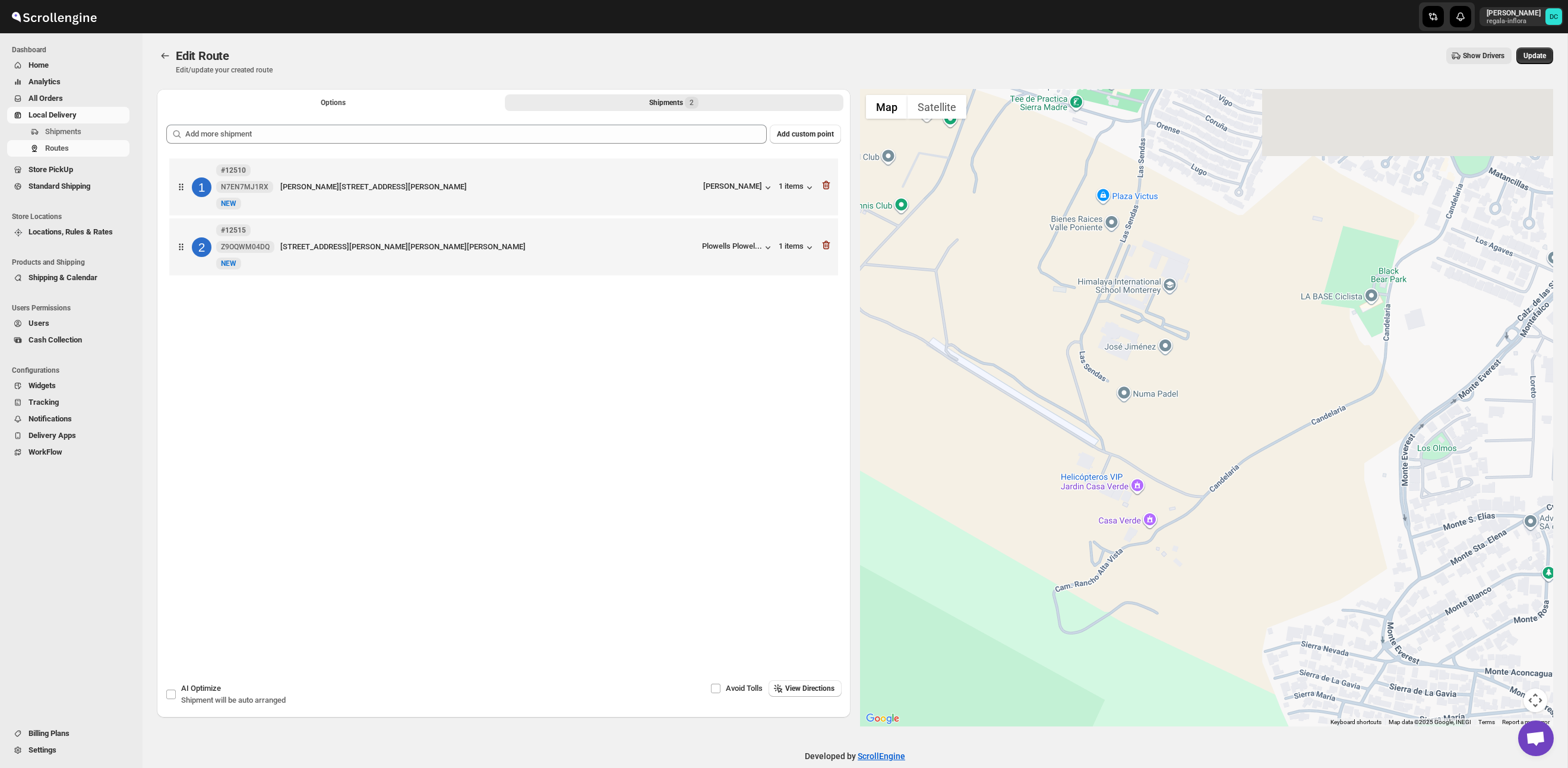
drag, startPoint x: 1166, startPoint y: 421, endPoint x: 1197, endPoint y: 506, distance: 90.5
click at [1218, 519] on div at bounding box center [1206, 407] width 694 height 637
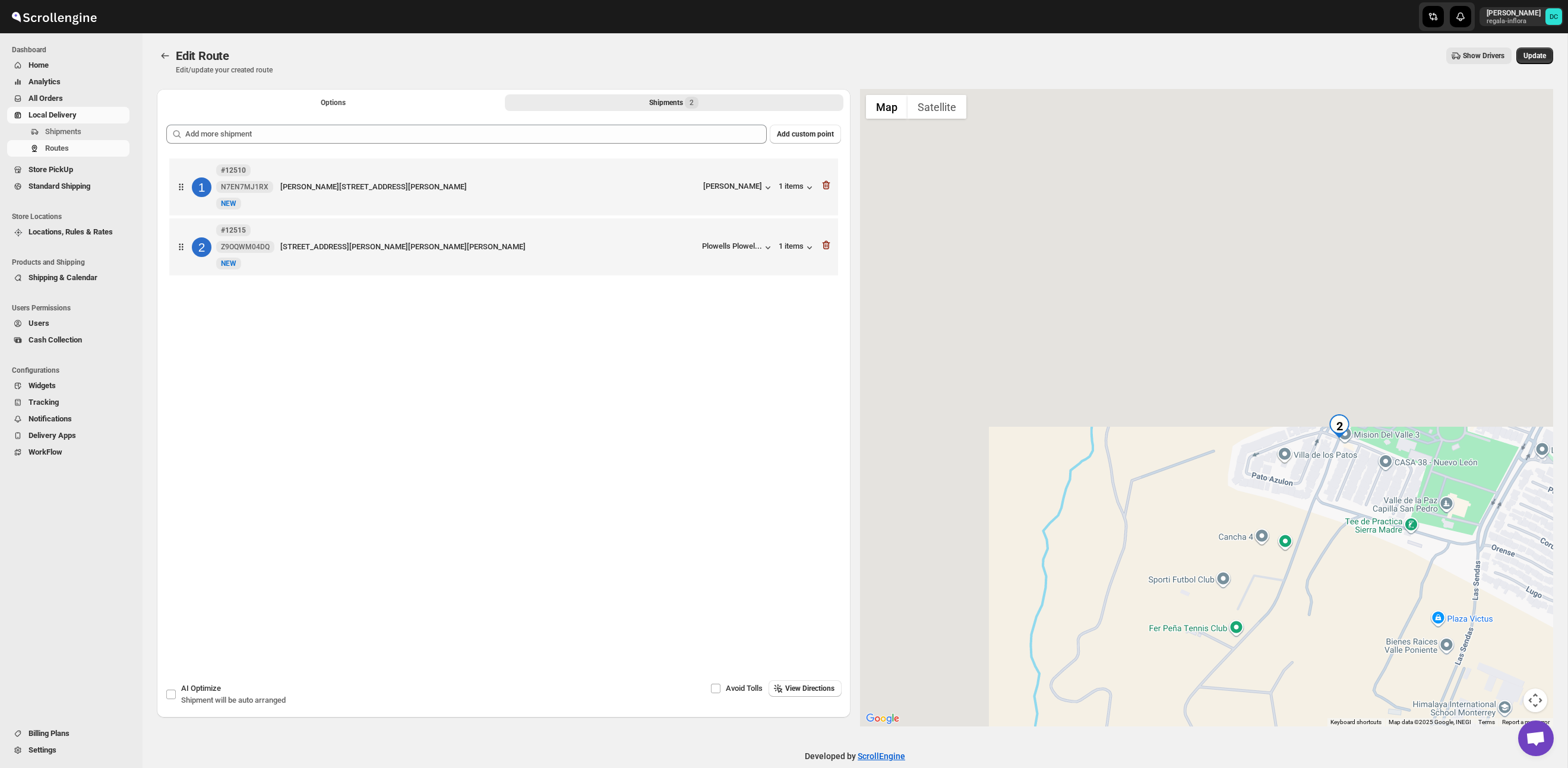
drag, startPoint x: 1024, startPoint y: 331, endPoint x: 1340, endPoint y: 731, distance: 509.8
click at [1340, 731] on div "Edit Route. This page is ready Edit Route Edit/update your created route Show D…" at bounding box center [854, 410] width 1425 height 753
click at [1546, 56] on button "Update" at bounding box center [1534, 55] width 37 height 16
